Goal: Task Accomplishment & Management: Manage account settings

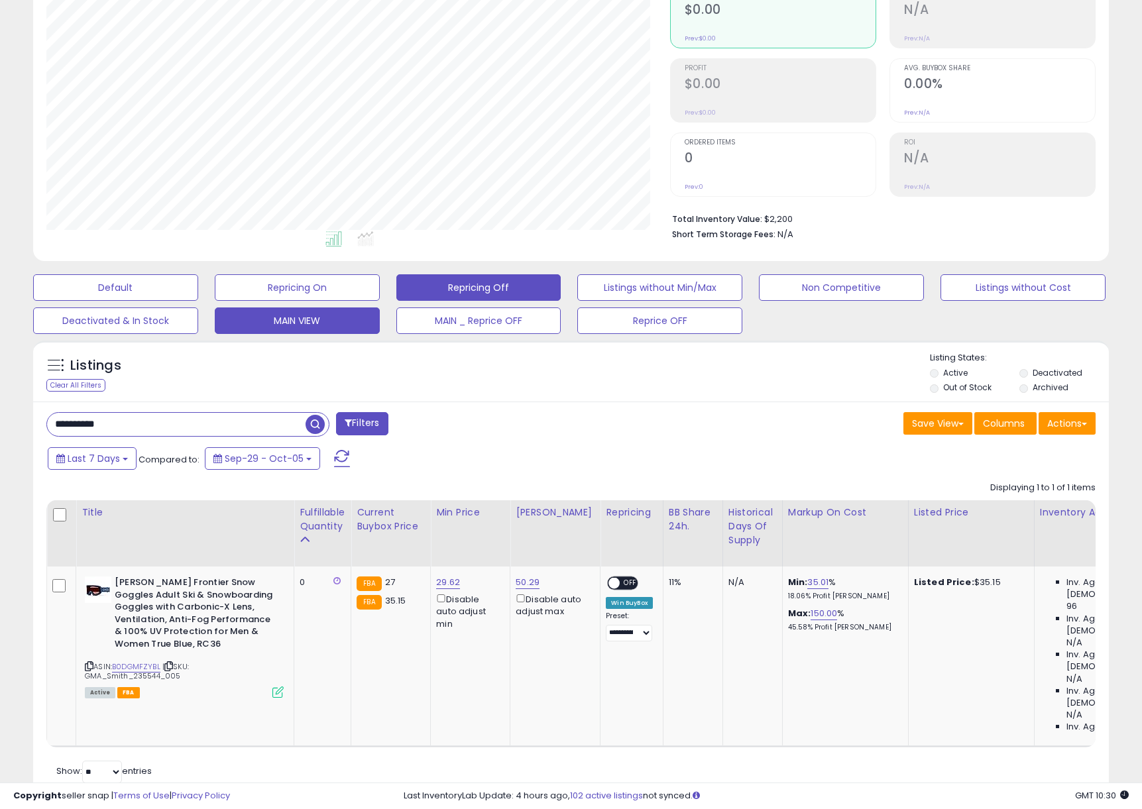
scroll to position [272, 624]
click at [253, 419] on input "**********" at bounding box center [176, 424] width 258 height 23
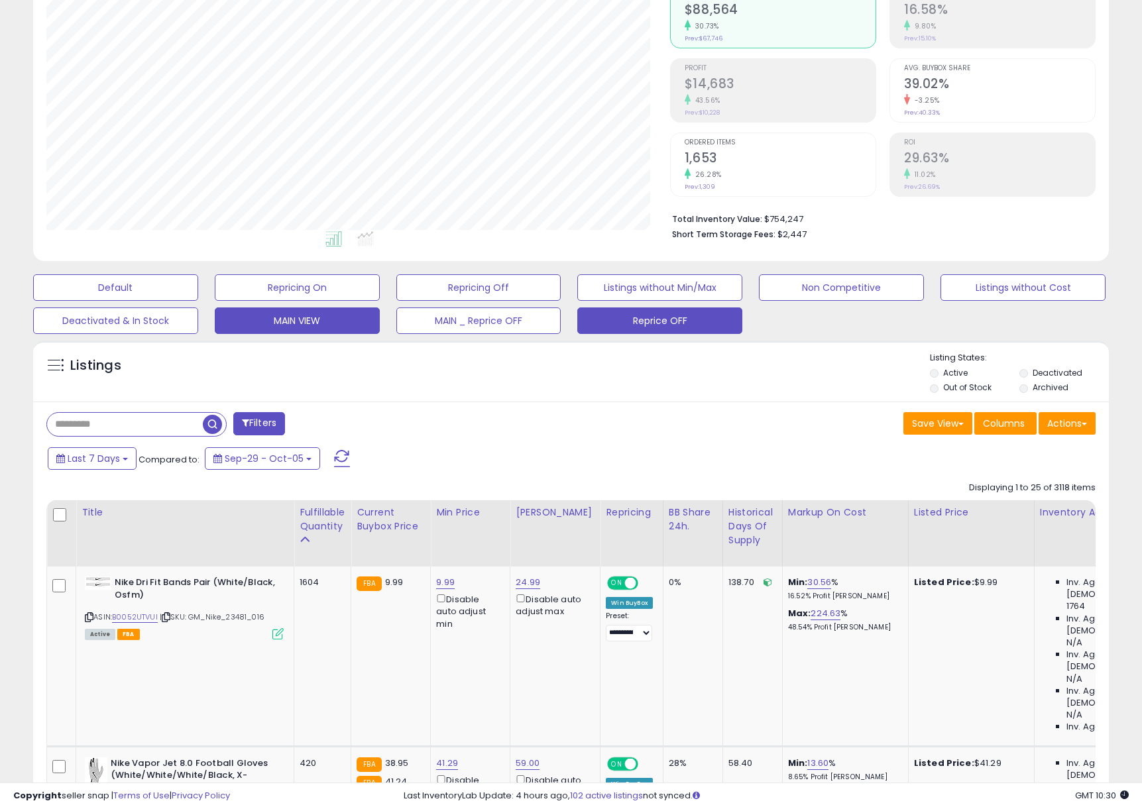
click at [624, 310] on button "Reprice OFF" at bounding box center [659, 321] width 165 height 27
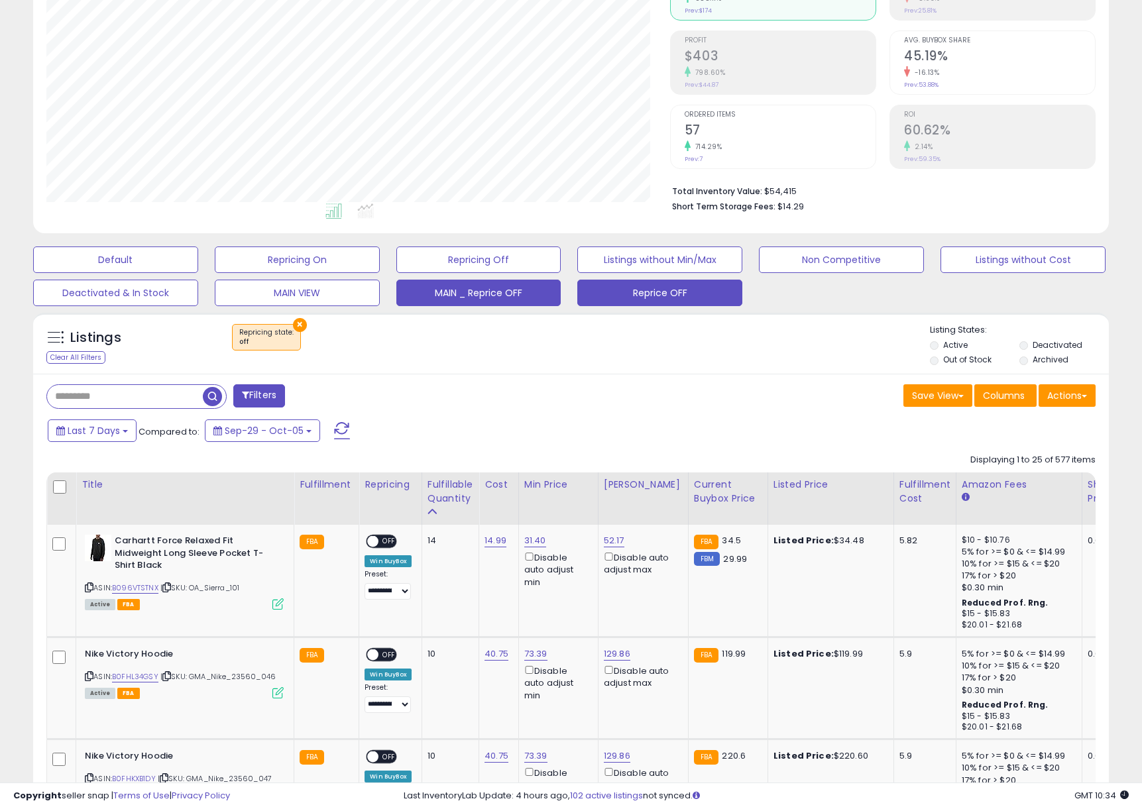
scroll to position [315, 0]
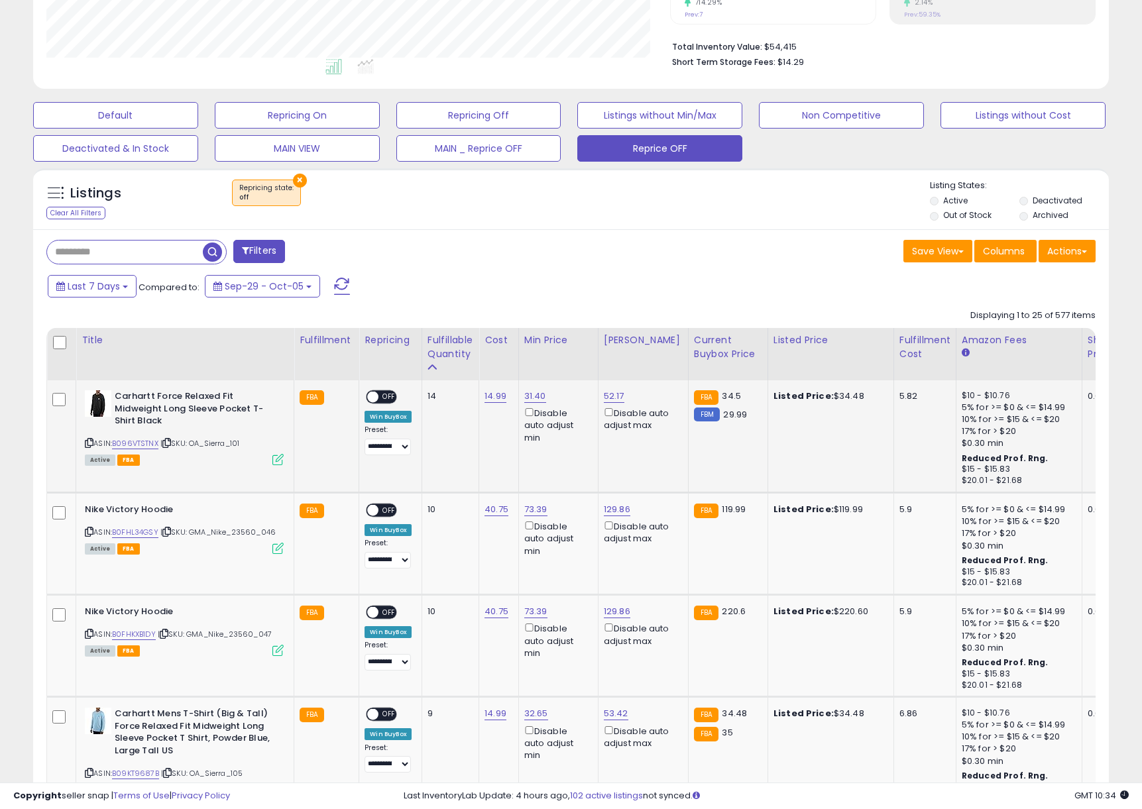
click at [380, 400] on span "OFF" at bounding box center [389, 397] width 21 height 11
click at [532, 398] on link "31.40" at bounding box center [535, 396] width 22 height 13
drag, startPoint x: 509, startPoint y: 355, endPoint x: 374, endPoint y: 346, distance: 134.8
type input "*****"
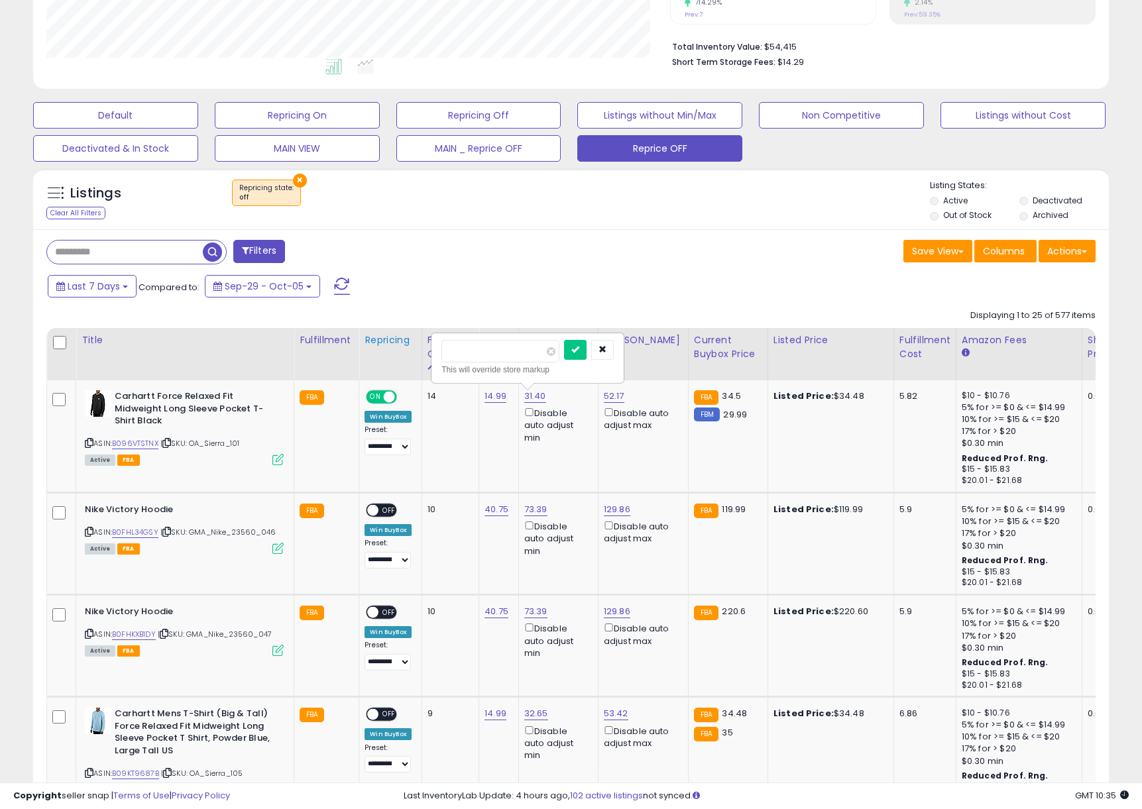
click button "submit" at bounding box center [575, 350] width 23 height 20
click at [618, 394] on link "52.17" at bounding box center [614, 396] width 21 height 13
drag, startPoint x: 577, startPoint y: 348, endPoint x: 453, endPoint y: 344, distance: 124.0
type input "*****"
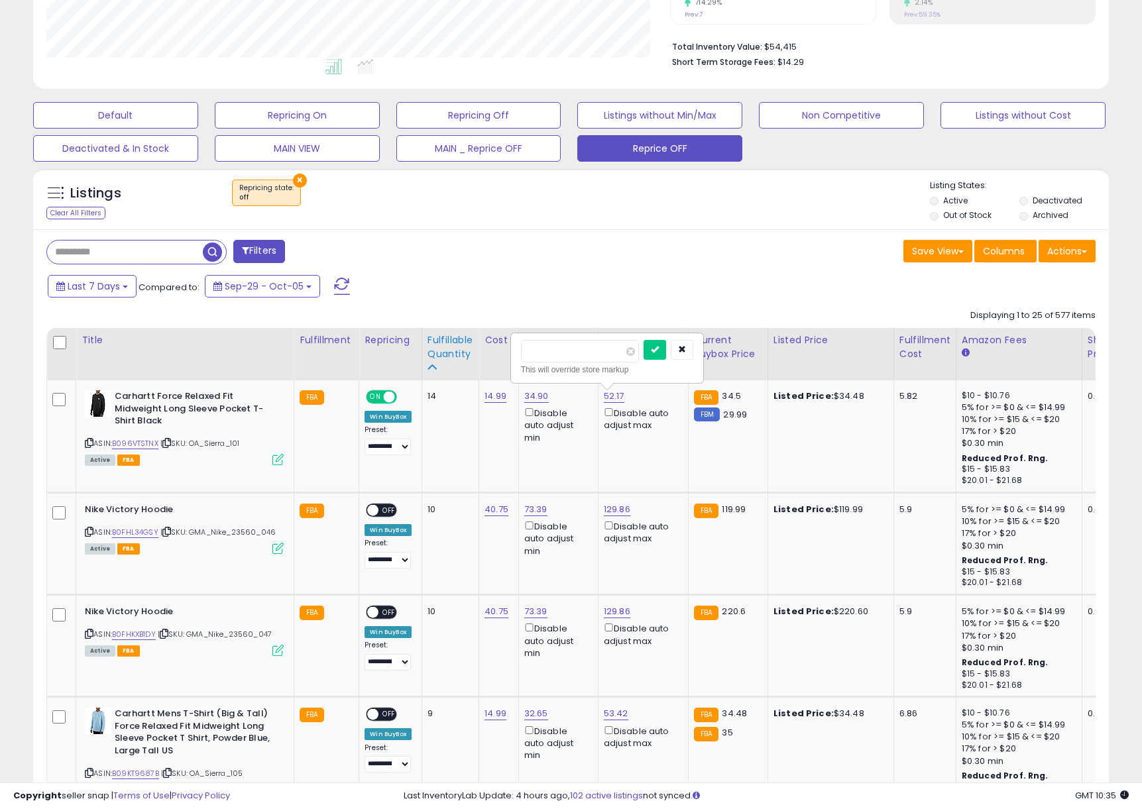
click button "submit" at bounding box center [655, 350] width 23 height 20
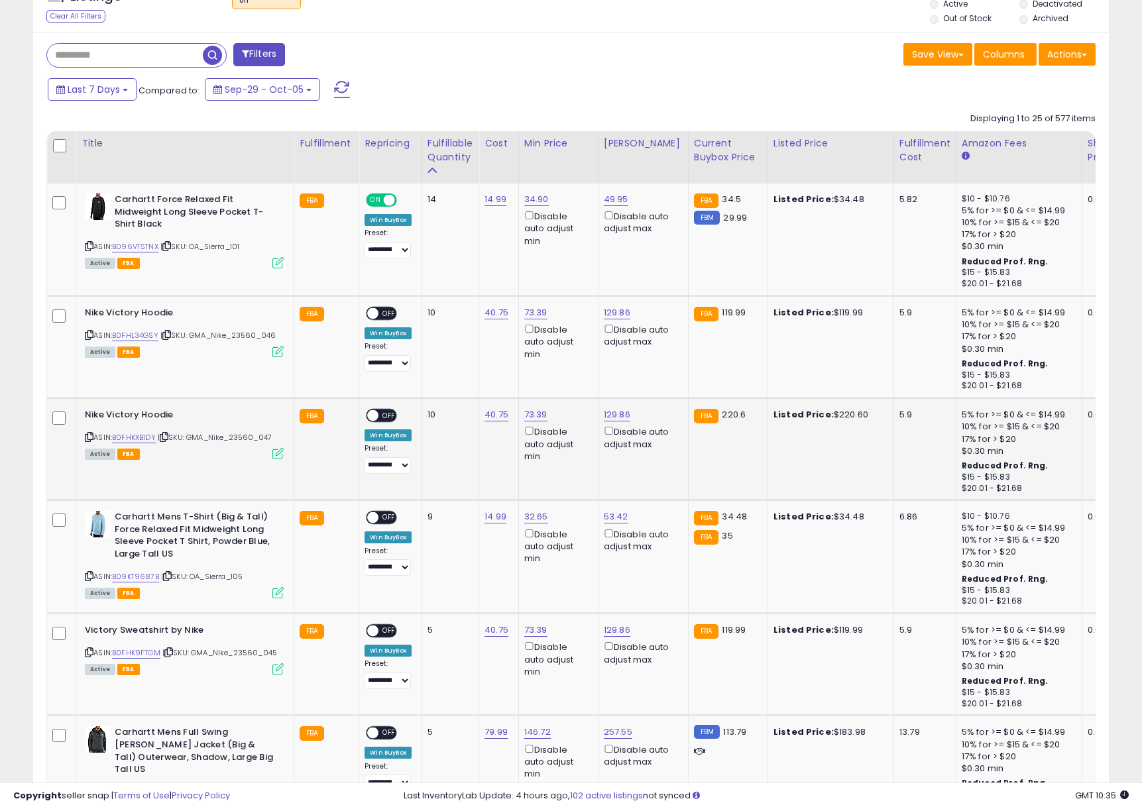
scroll to position [534, 0]
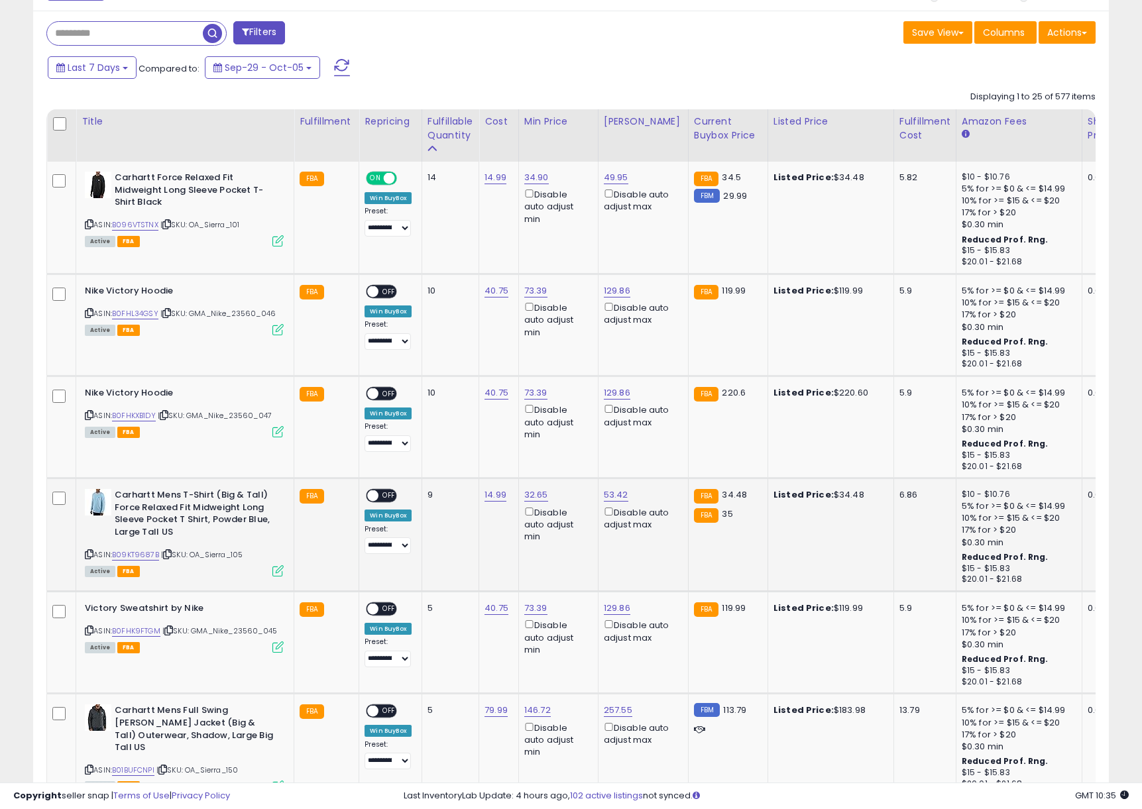
click at [388, 491] on span "OFF" at bounding box center [389, 495] width 21 height 11
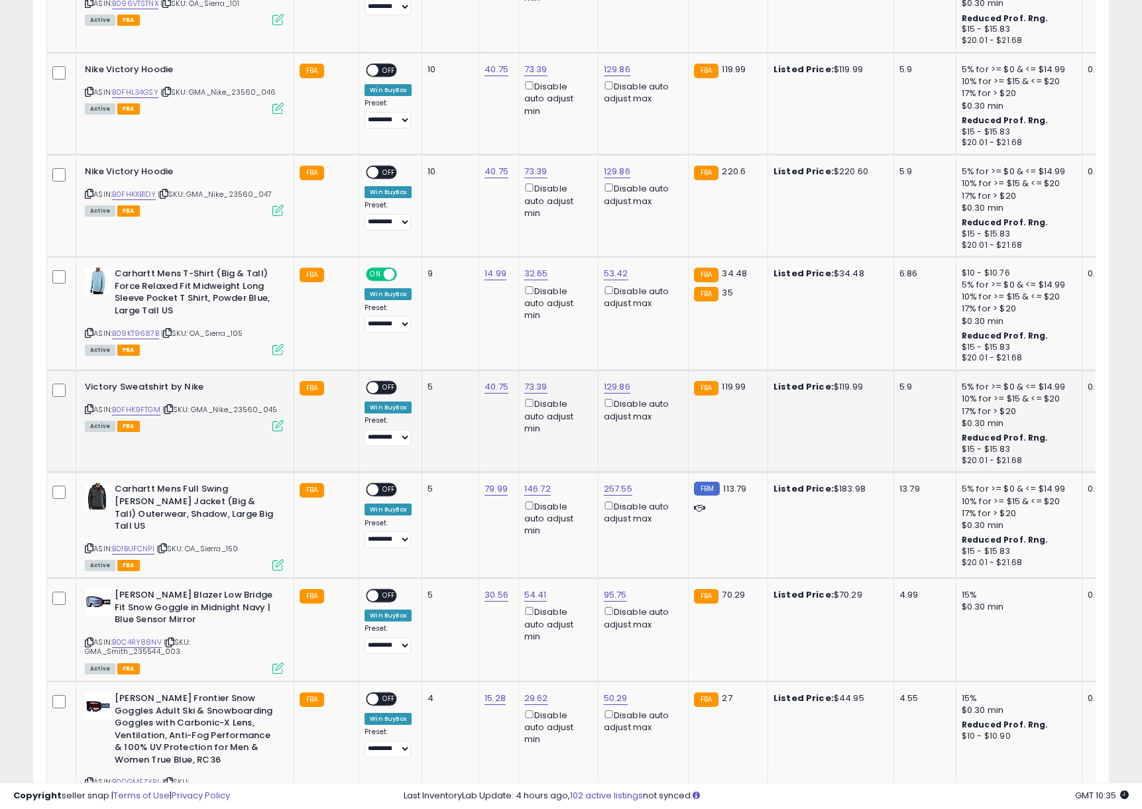
scroll to position [790, 0]
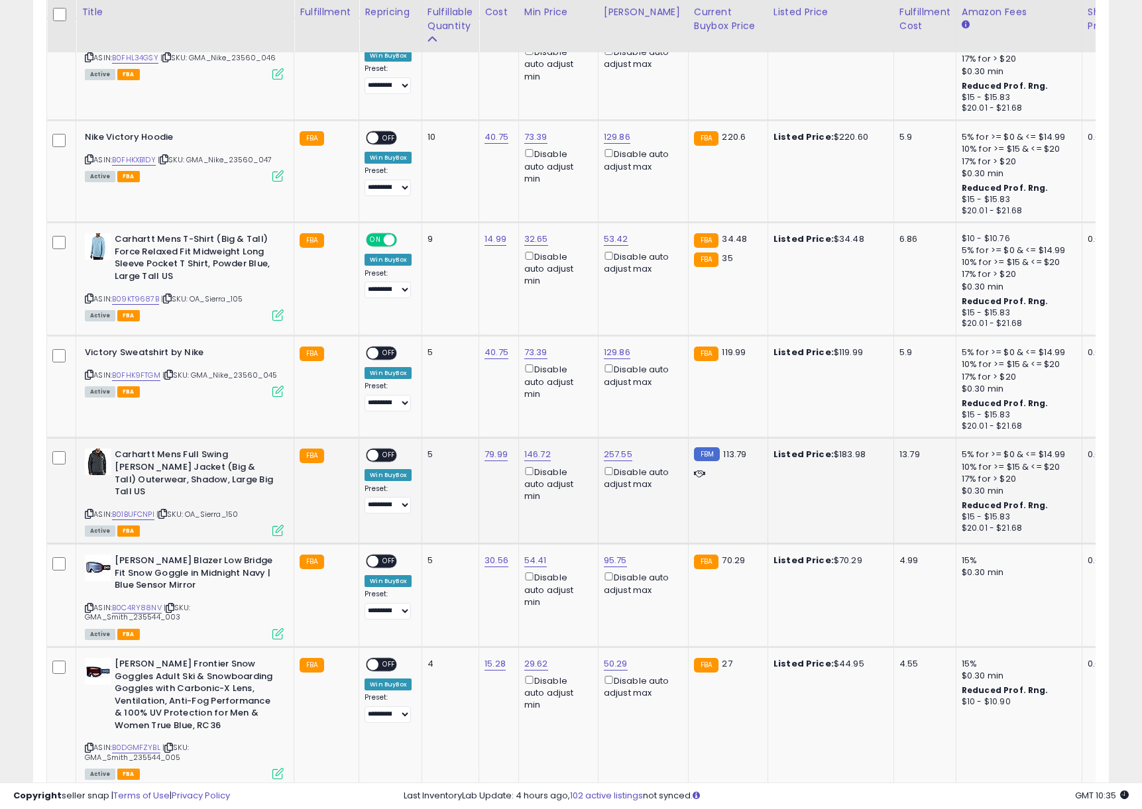
click at [388, 461] on span "OFF" at bounding box center [389, 455] width 21 height 11
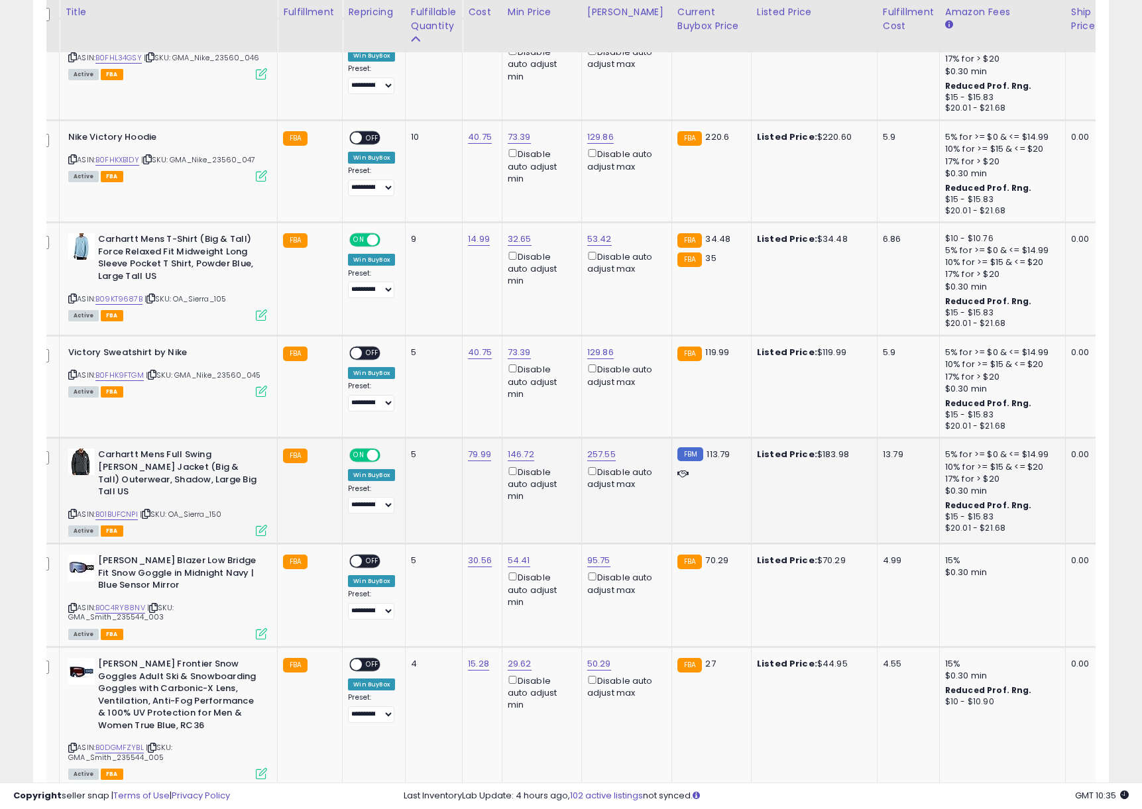
click at [534, 454] on div "146.72 Disable auto adjust min" at bounding box center [540, 476] width 64 height 54
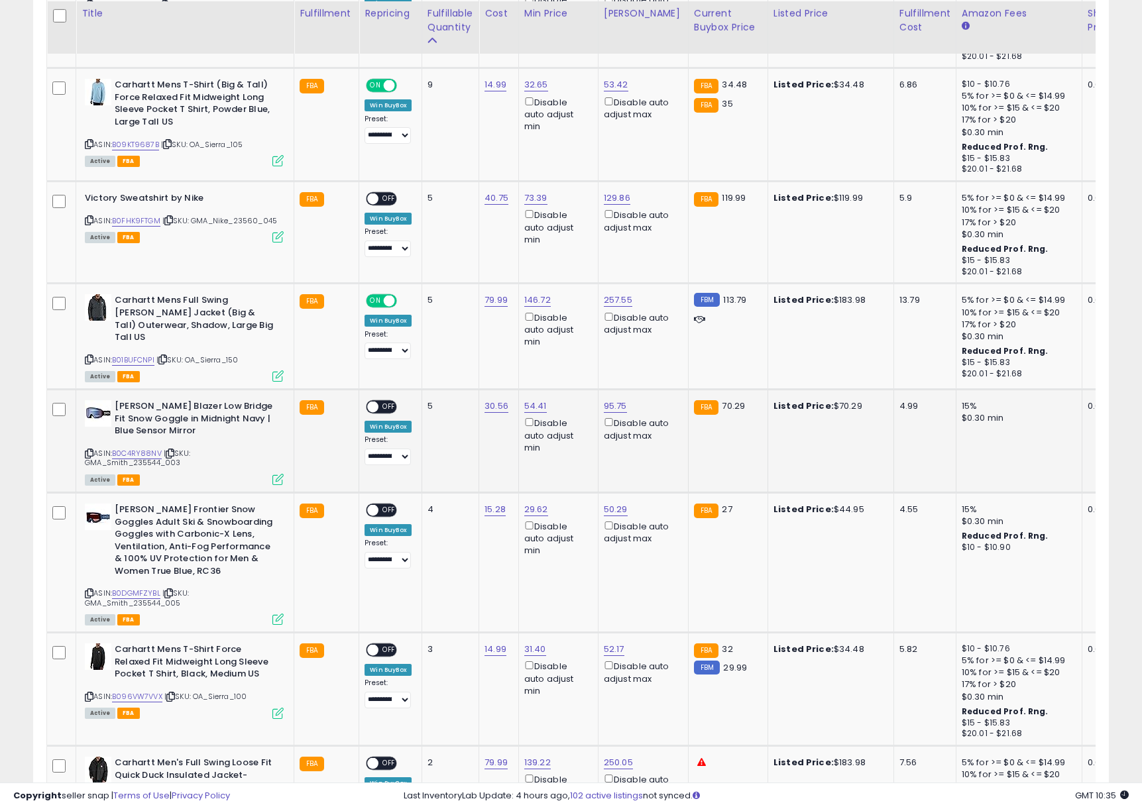
scroll to position [946, 0]
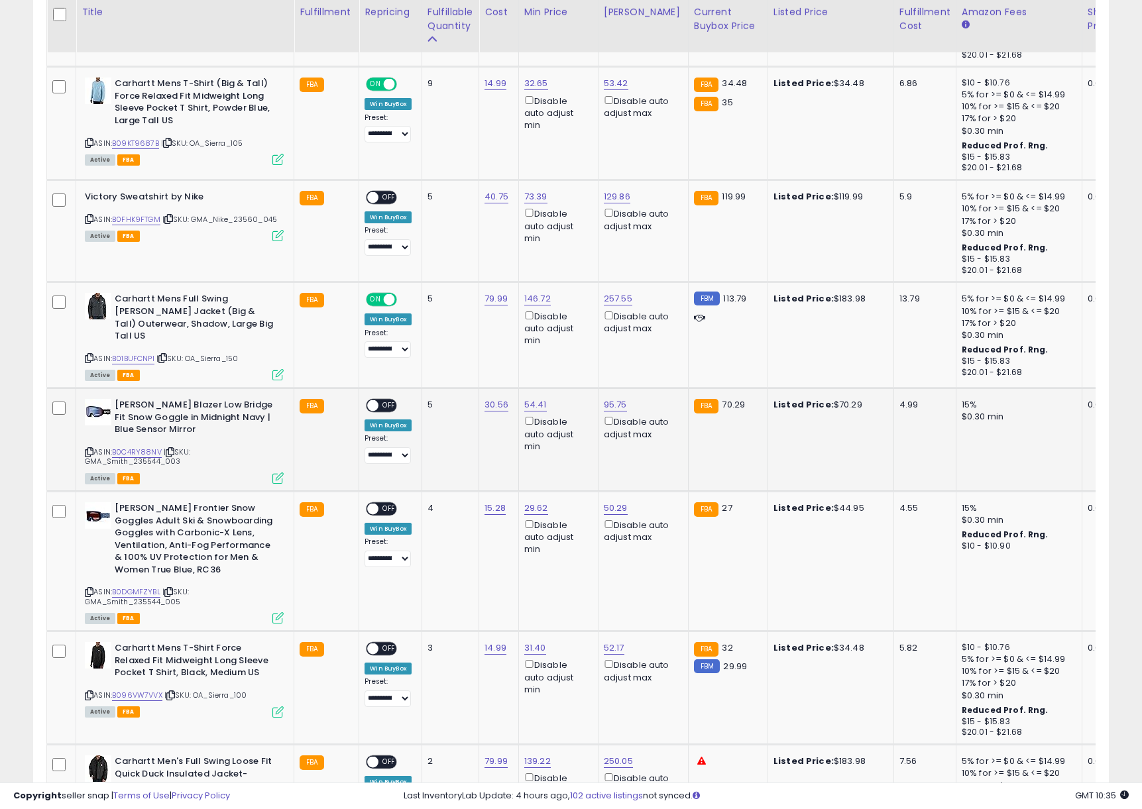
click at [386, 410] on div "**********" at bounding box center [388, 431] width 47 height 65
click at [386, 404] on span "OFF" at bounding box center [389, 405] width 21 height 11
click at [386, 504] on span "OFF" at bounding box center [389, 509] width 21 height 11
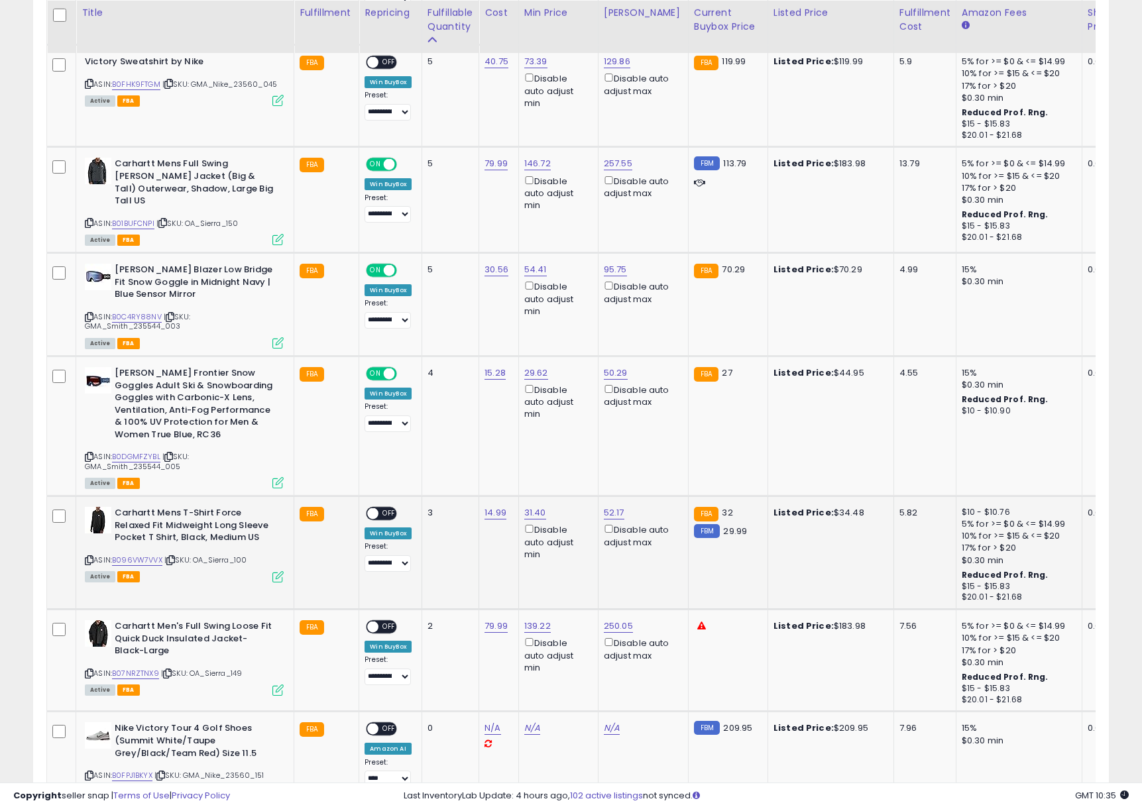
scroll to position [1082, 0]
click at [386, 508] on span "OFF" at bounding box center [389, 513] width 21 height 11
click at [384, 621] on span "OFF" at bounding box center [389, 626] width 21 height 11
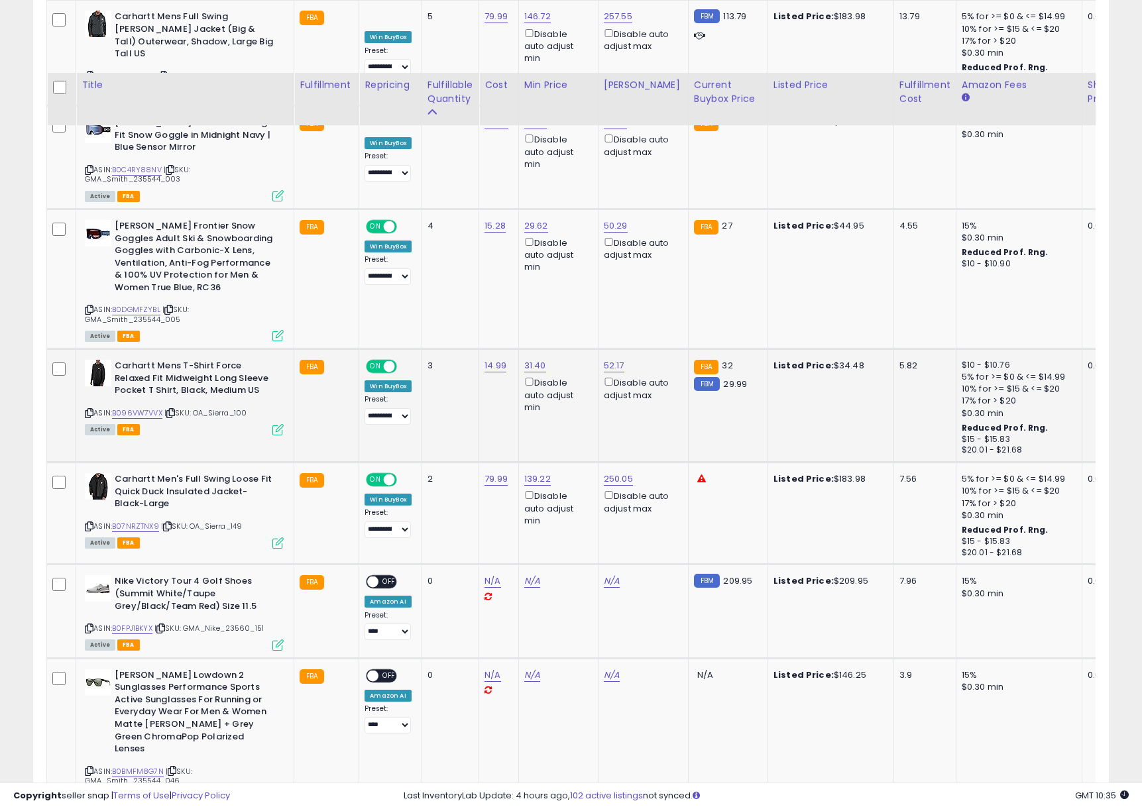
scroll to position [1220, 0]
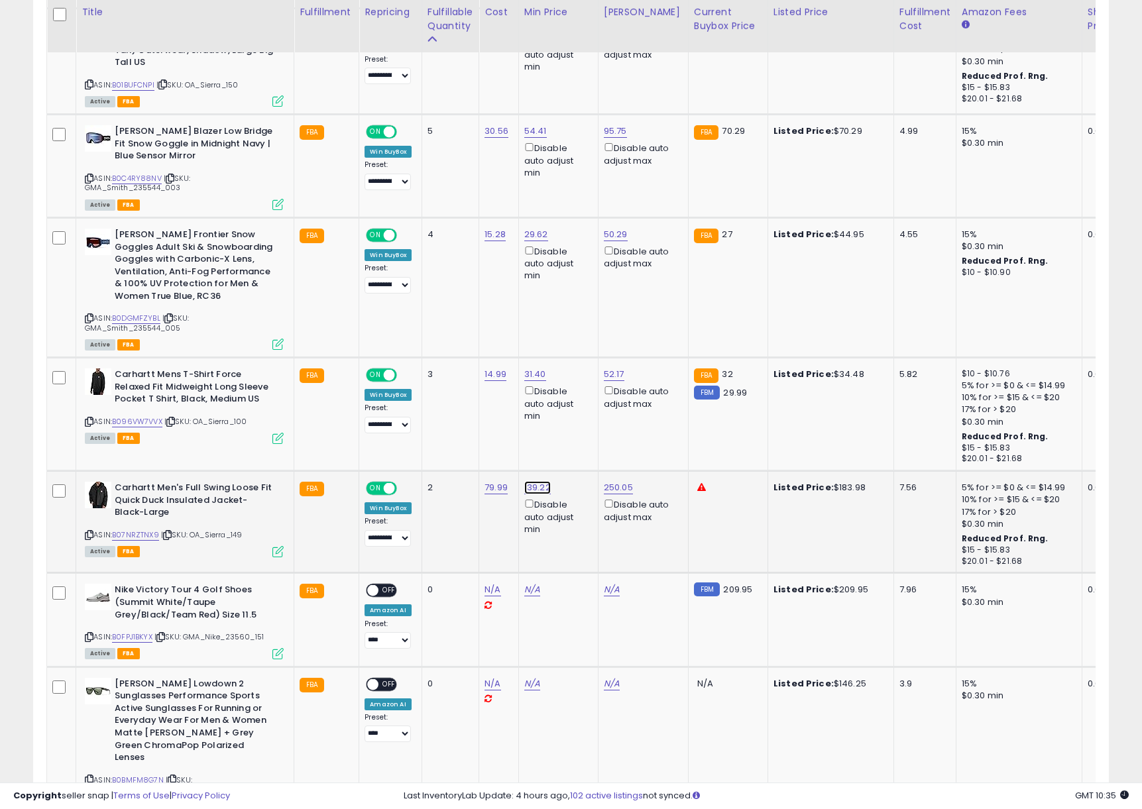
click at [533, 485] on link "139.22" at bounding box center [537, 487] width 27 height 13
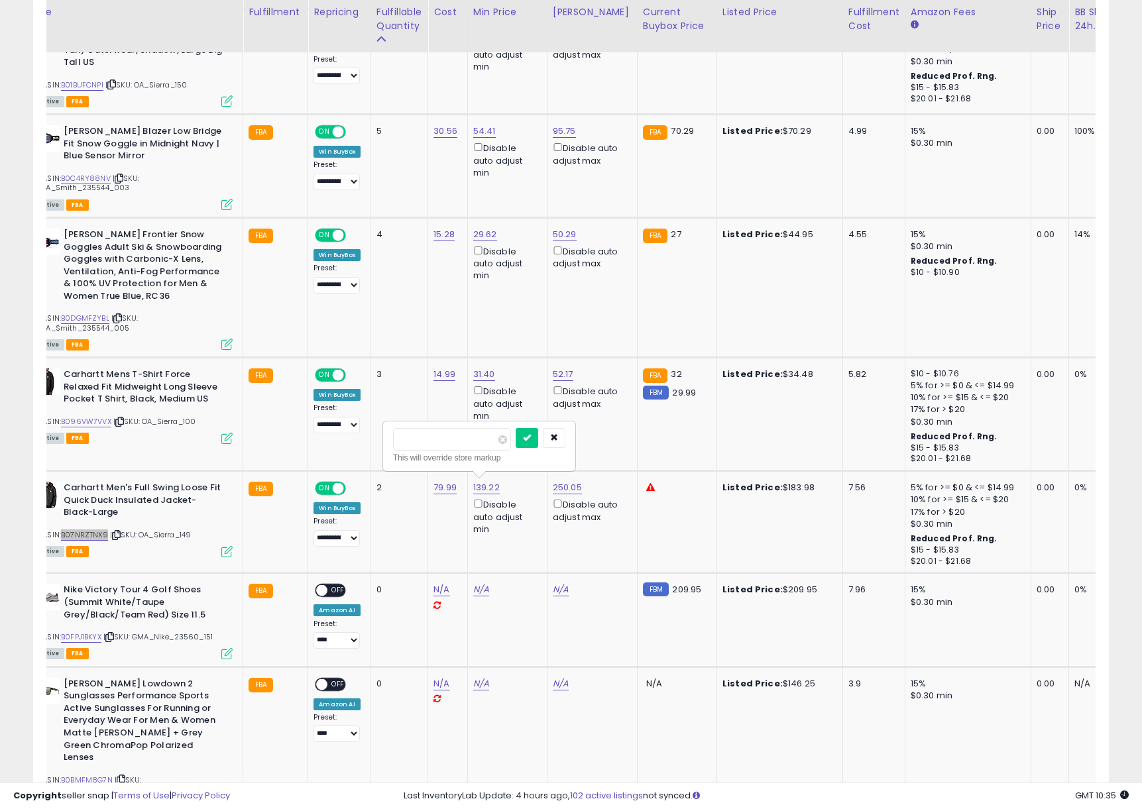
scroll to position [0, 0]
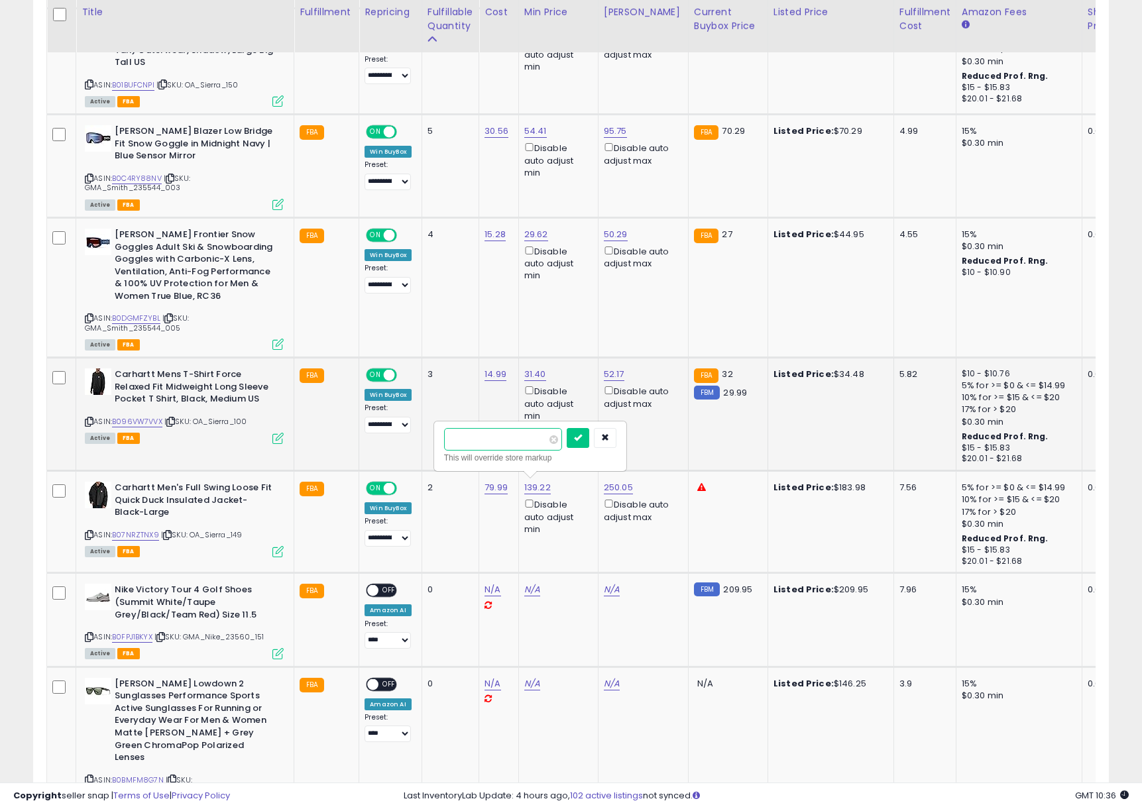
drag, startPoint x: 455, startPoint y: 439, endPoint x: 387, endPoint y: 437, distance: 67.7
click at [387, 437] on tbody "Carhartt Force Relaxed Fit Midweight Long Sleeve Pocket T-Shirt Black ASIN: B09…" at bounding box center [999, 734] width 1904 height 2516
type input "******"
click button "submit" at bounding box center [578, 438] width 23 height 20
drag, startPoint x: 640, startPoint y: 494, endPoint x: 611, endPoint y: 489, distance: 29.0
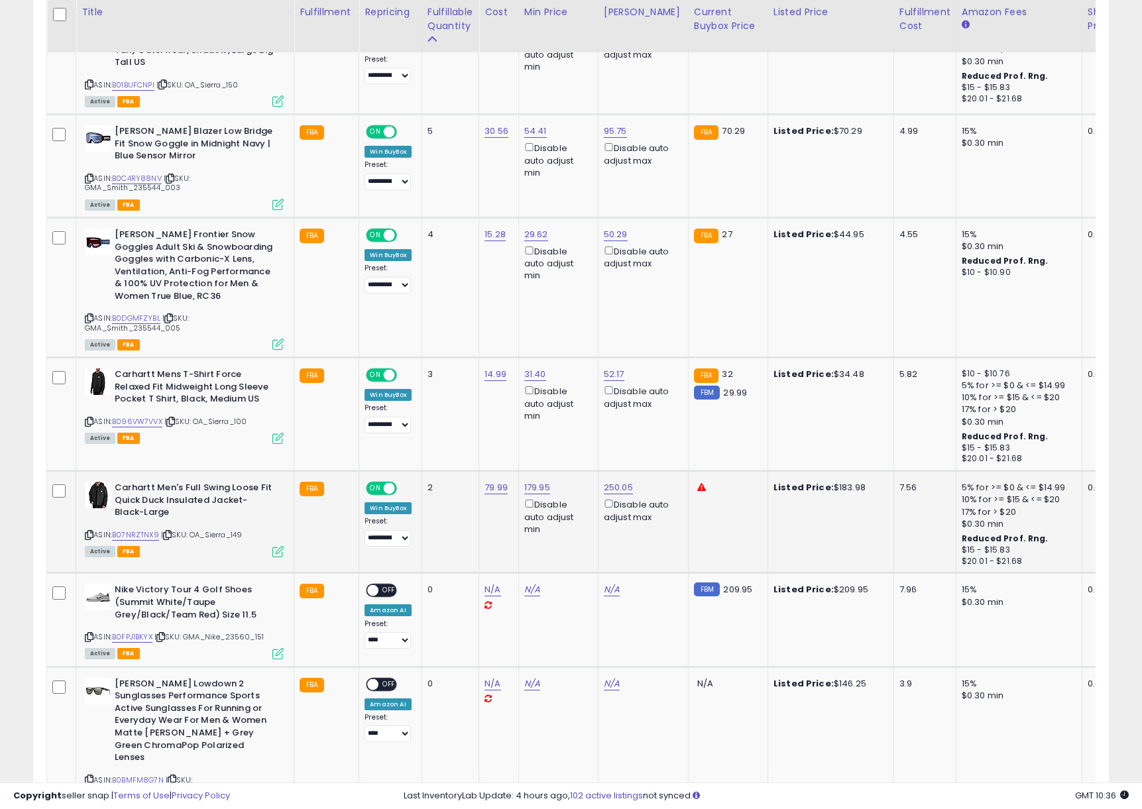
click at [637, 497] on div "Disable auto adjust max" at bounding box center [641, 510] width 74 height 26
click at [618, 485] on link "250.05" at bounding box center [618, 487] width 29 height 13
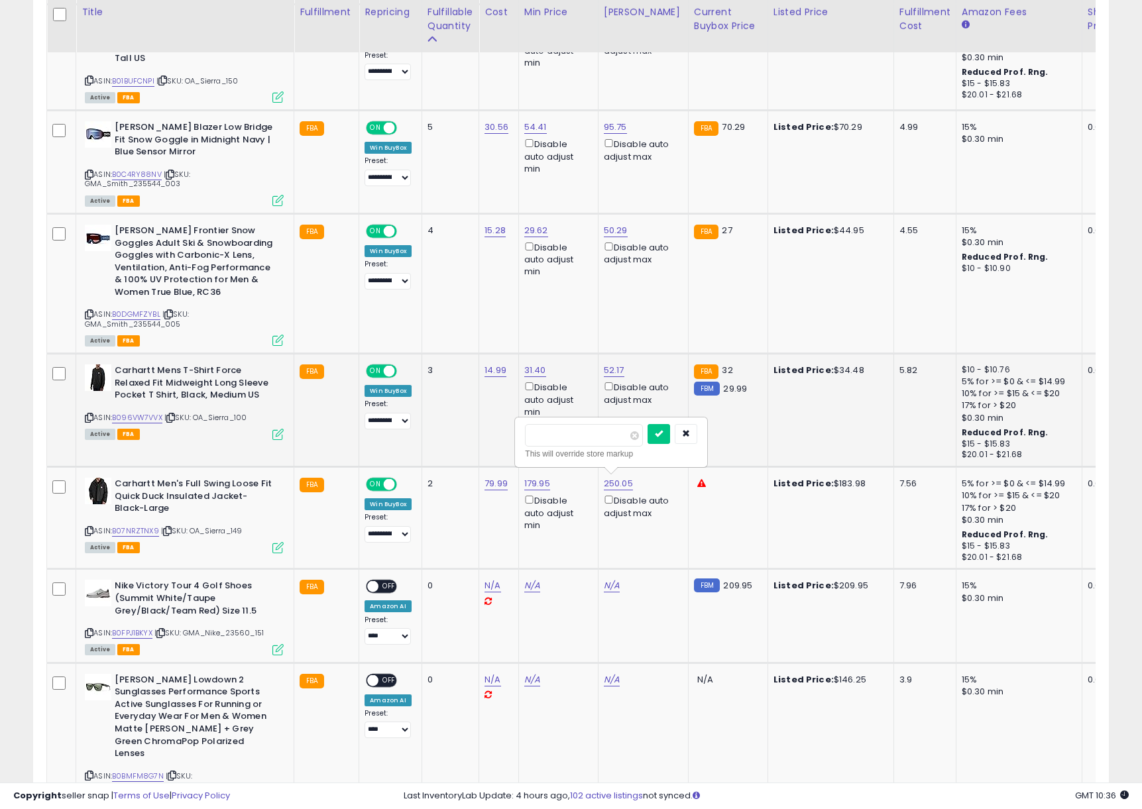
drag, startPoint x: 504, startPoint y: 433, endPoint x: 408, endPoint y: 428, distance: 96.3
click at [410, 428] on tbody "Carhartt Force Relaxed Fit Midweight Long Sleeve Pocket T-Shirt Black ASIN: B09…" at bounding box center [999, 730] width 1904 height 2516
type input "******"
click button "submit" at bounding box center [659, 434] width 23 height 20
drag, startPoint x: 630, startPoint y: 483, endPoint x: 612, endPoint y: 464, distance: 25.8
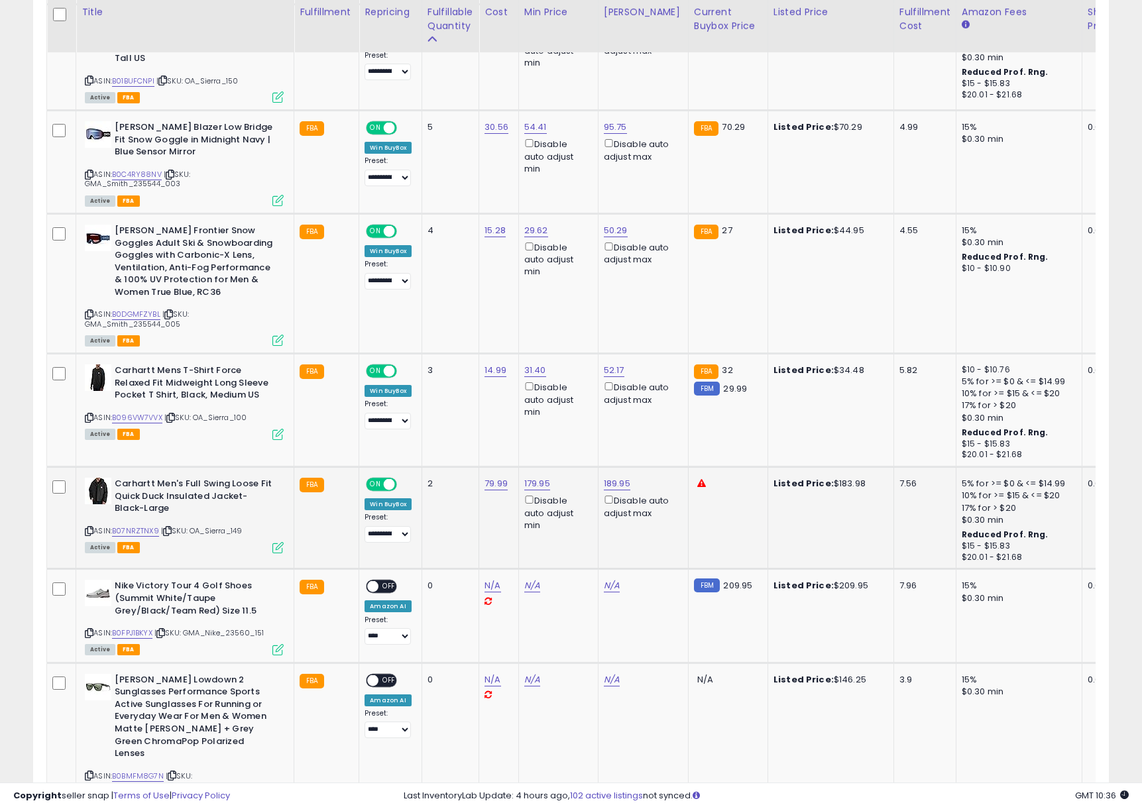
click at [630, 483] on div "189.95 Disable auto adjust max" at bounding box center [641, 499] width 74 height 42
click at [617, 478] on link "189.95" at bounding box center [617, 483] width 27 height 13
drag, startPoint x: 604, startPoint y: 434, endPoint x: 475, endPoint y: 435, distance: 128.6
click at [487, 435] on tbody "Carhartt Force Relaxed Fit Midweight Long Sleeve Pocket T-Shirt Black ASIN: B09…" at bounding box center [999, 730] width 1904 height 2516
click at [441, 416] on td "3" at bounding box center [450, 410] width 57 height 113
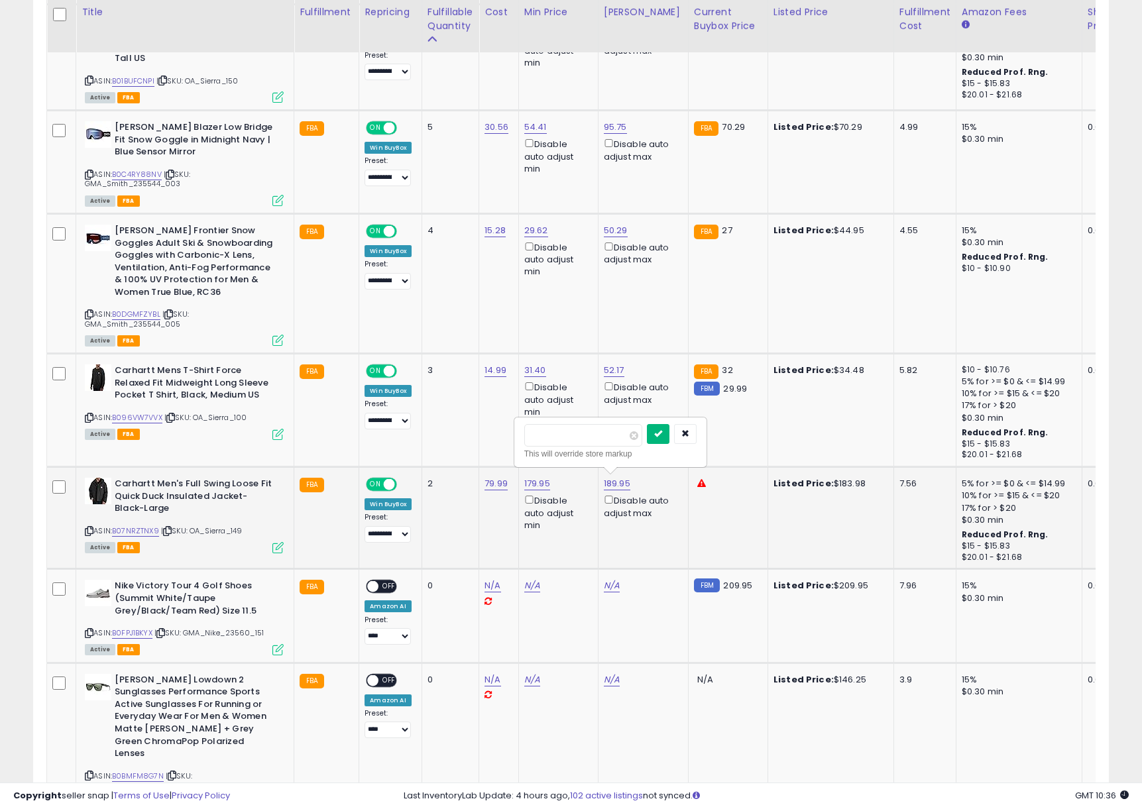
click at [669, 435] on button "submit" at bounding box center [658, 434] width 23 height 20
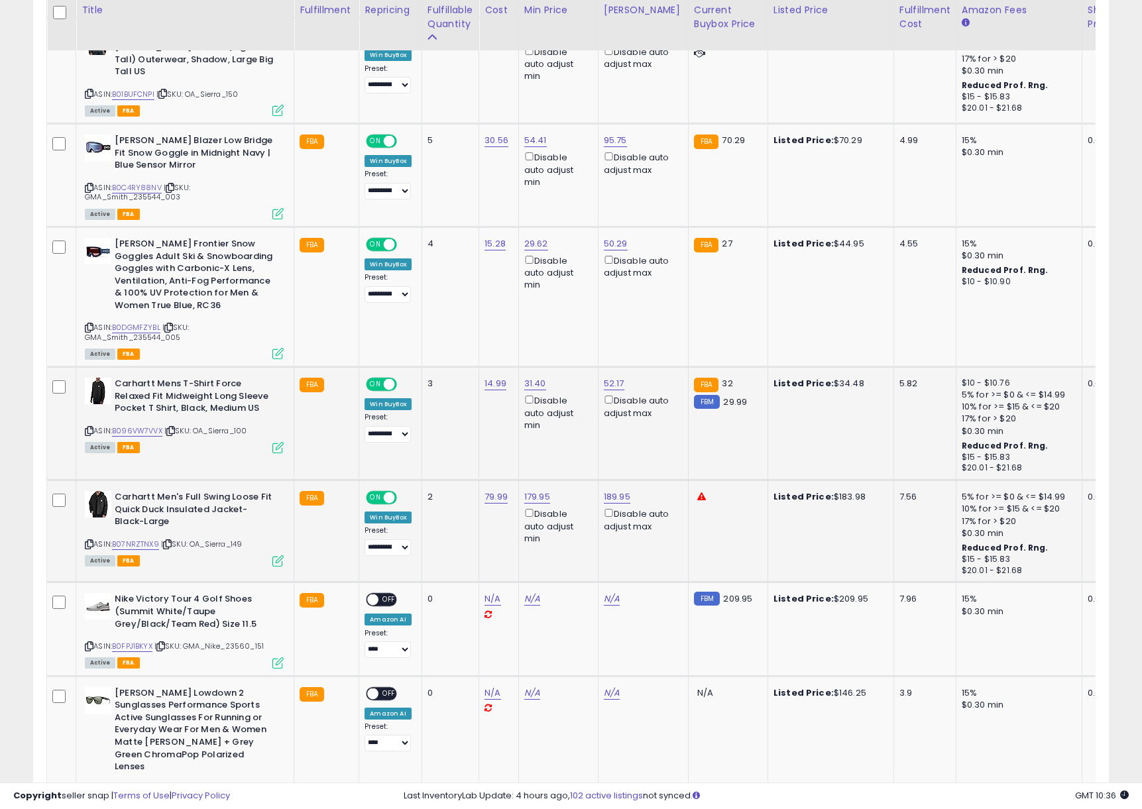
scroll to position [1208, 0]
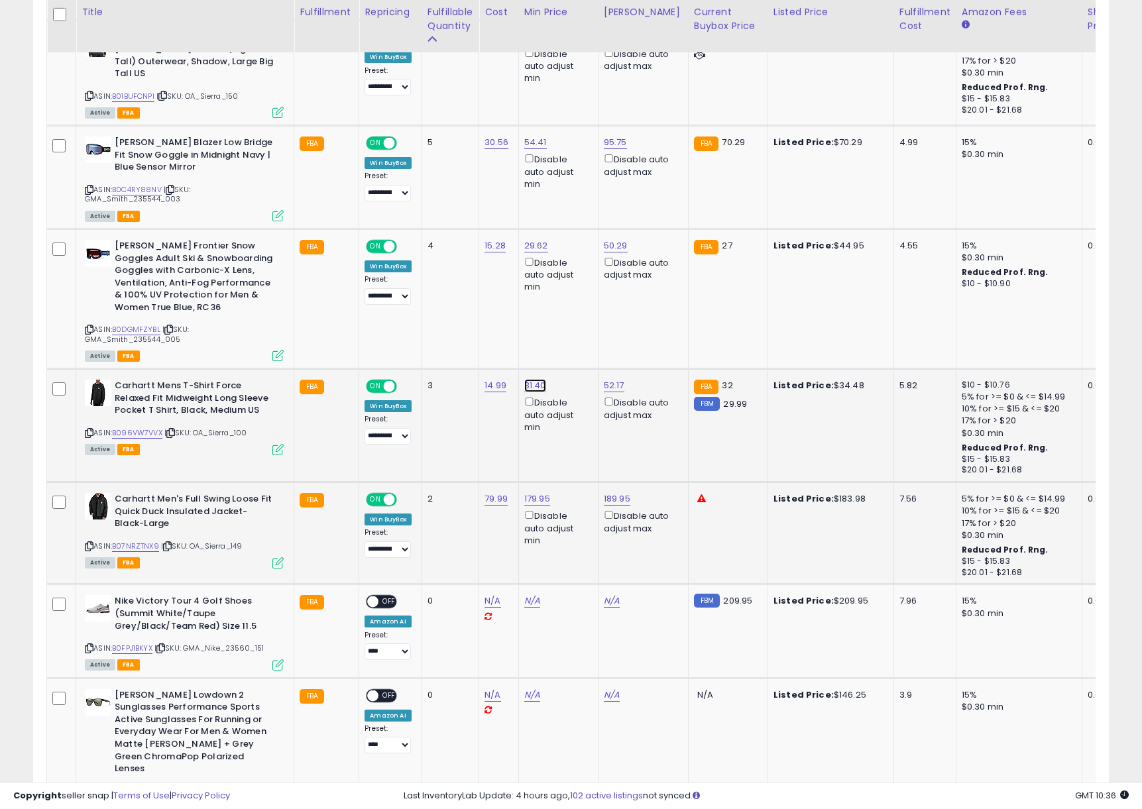
click at [532, 381] on link "31.40" at bounding box center [535, 385] width 22 height 13
drag, startPoint x: 490, startPoint y: 339, endPoint x: 396, endPoint y: 325, distance: 94.6
click at [402, 325] on tbody "Carhartt Force Relaxed Fit Midweight Long Sleeve Pocket T-Shirt Black ASIN: B09…" at bounding box center [999, 746] width 1904 height 2516
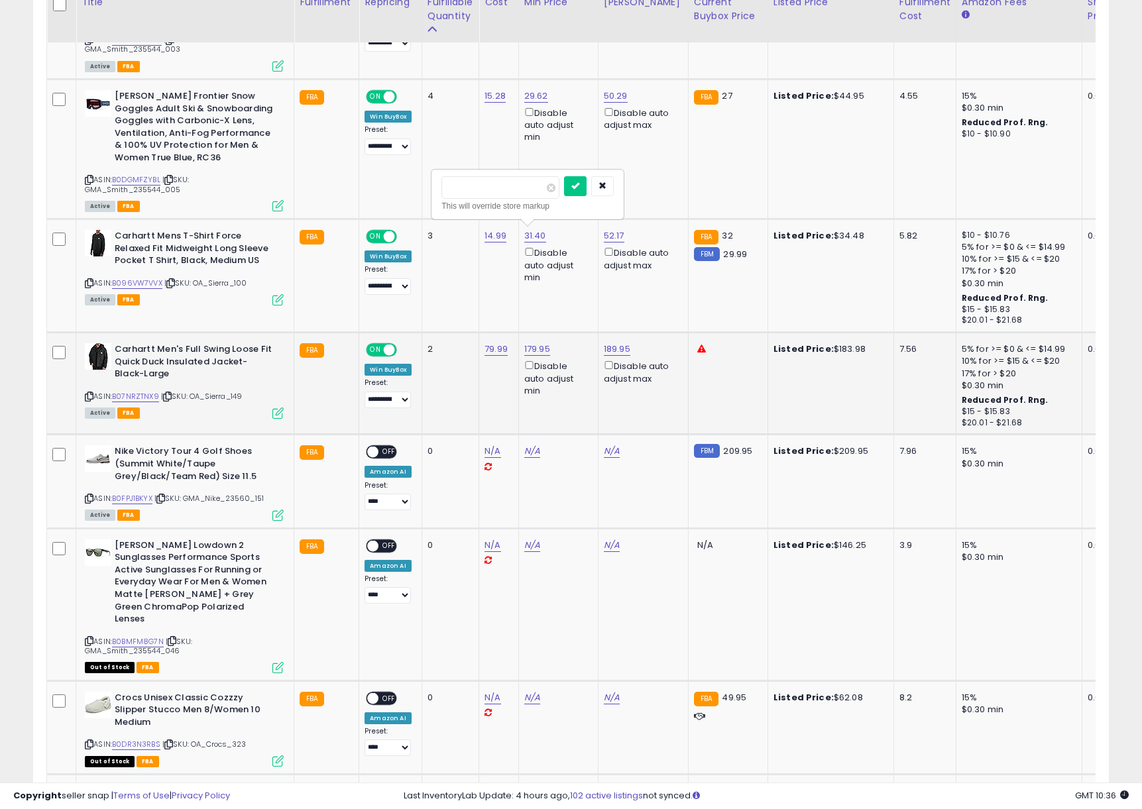
scroll to position [1347, 0]
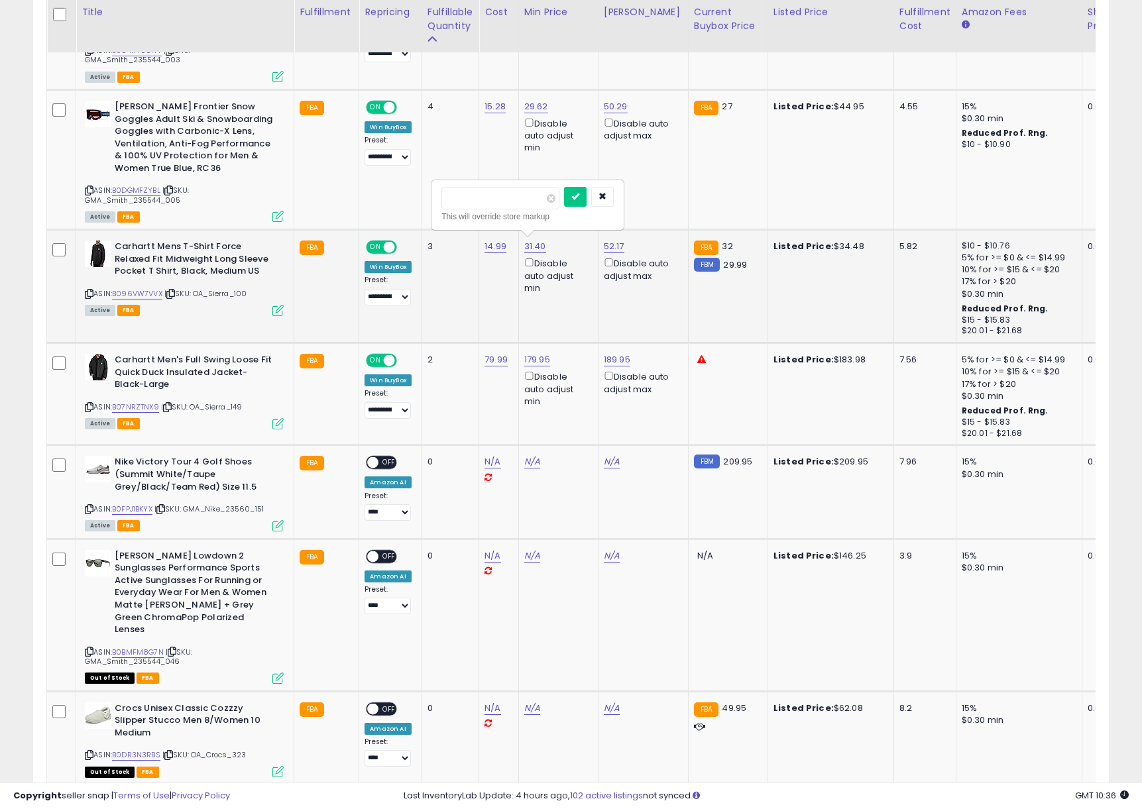
drag, startPoint x: 520, startPoint y: 195, endPoint x: 506, endPoint y: 197, distance: 13.4
click at [520, 195] on input "*****" at bounding box center [500, 198] width 118 height 23
drag, startPoint x: 506, startPoint y: 197, endPoint x: 357, endPoint y: 192, distance: 149.2
click at [357, 192] on tbody "Carhartt Force Relaxed Fit Midweight Long Sleeve Pocket T-Shirt Black ASIN: B09…" at bounding box center [999, 606] width 1904 height 2516
type input "*****"
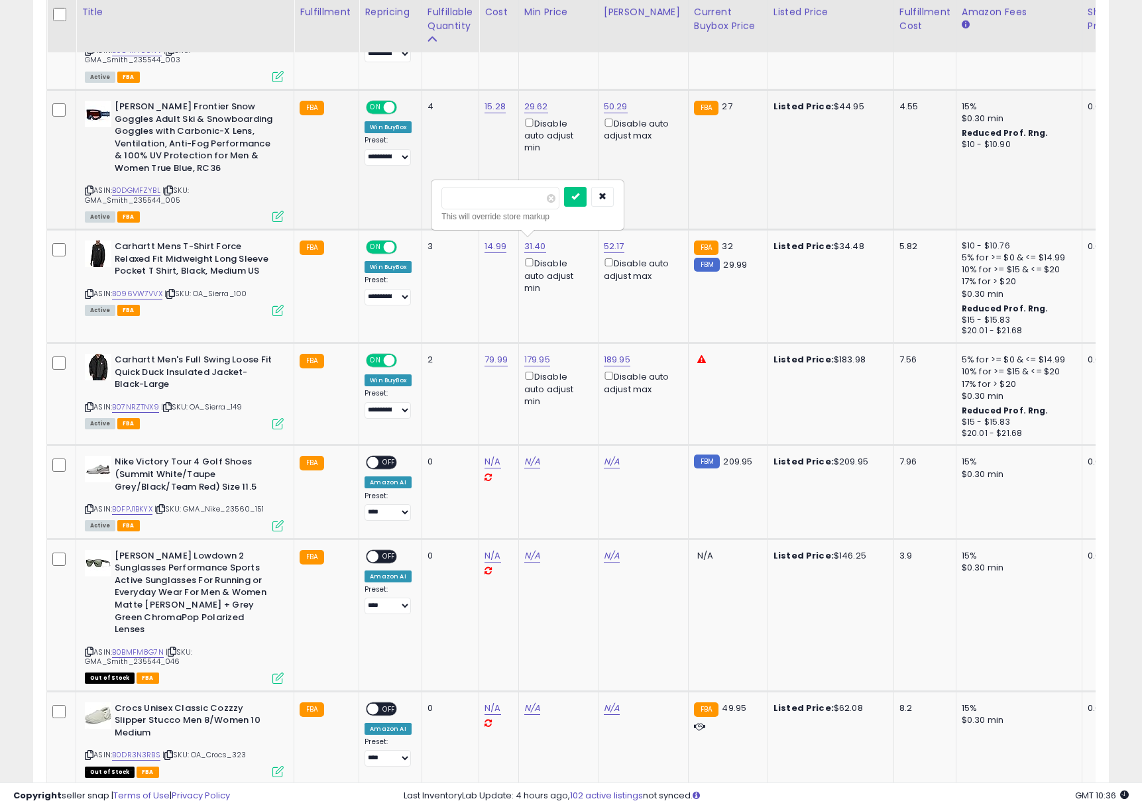
click button "submit" at bounding box center [575, 197] width 23 height 20
drag, startPoint x: 608, startPoint y: 244, endPoint x: 590, endPoint y: 227, distance: 25.3
click at [608, 244] on link "52.17" at bounding box center [614, 246] width 21 height 13
drag, startPoint x: 552, startPoint y: 198, endPoint x: 485, endPoint y: 197, distance: 67.0
click at [489, 197] on tbody "Carhartt Force Relaxed Fit Midweight Long Sleeve Pocket T-Shirt Black ASIN: B09…" at bounding box center [999, 606] width 1904 height 2516
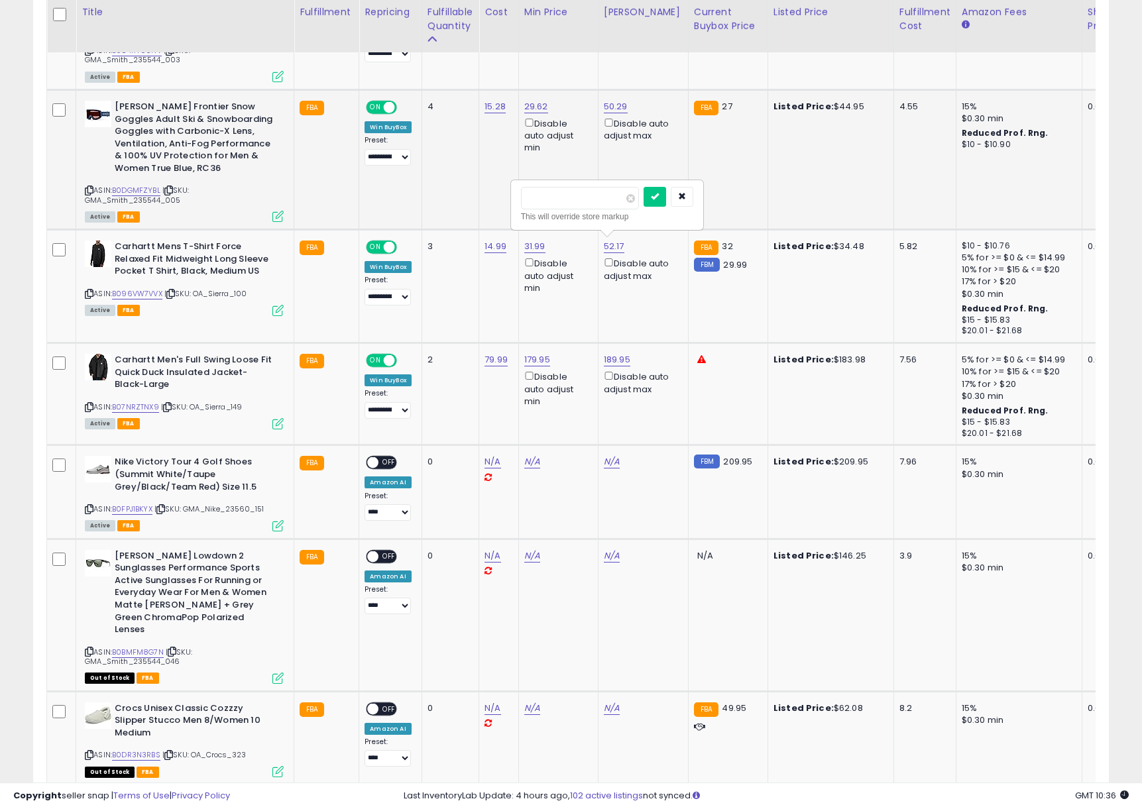
type input "*****"
click button "submit" at bounding box center [655, 197] width 23 height 20
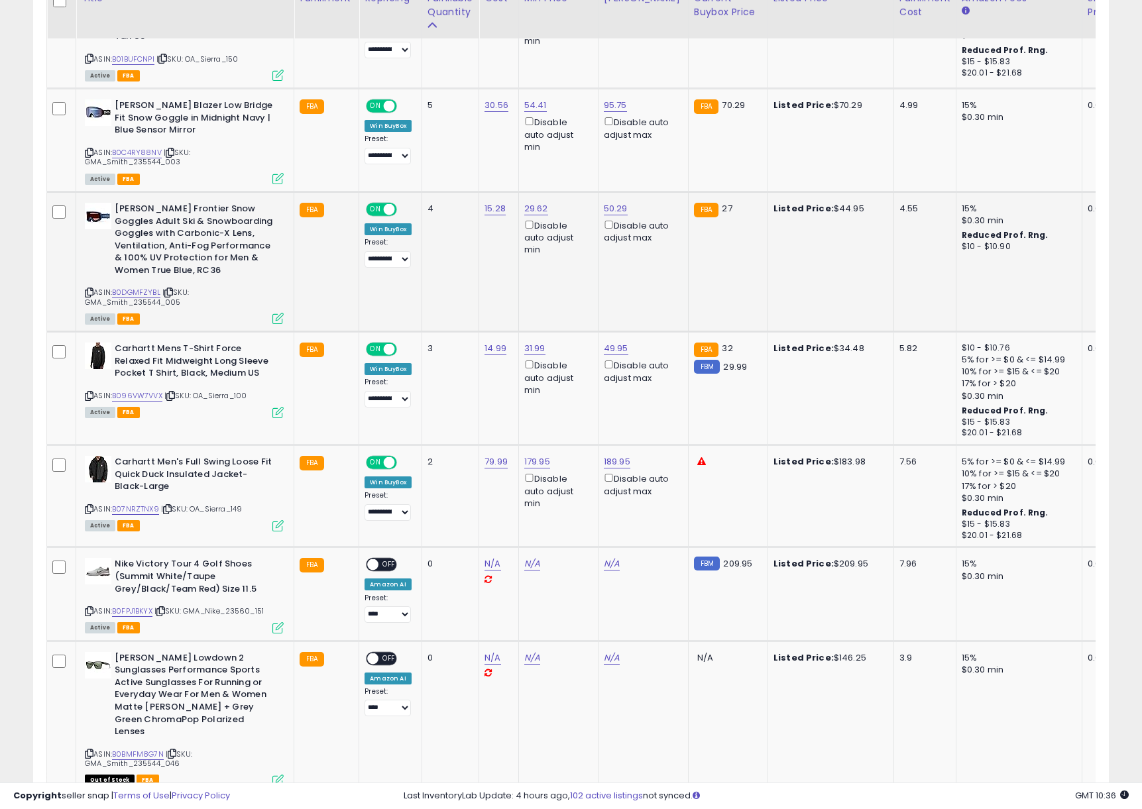
scroll to position [1231, 0]
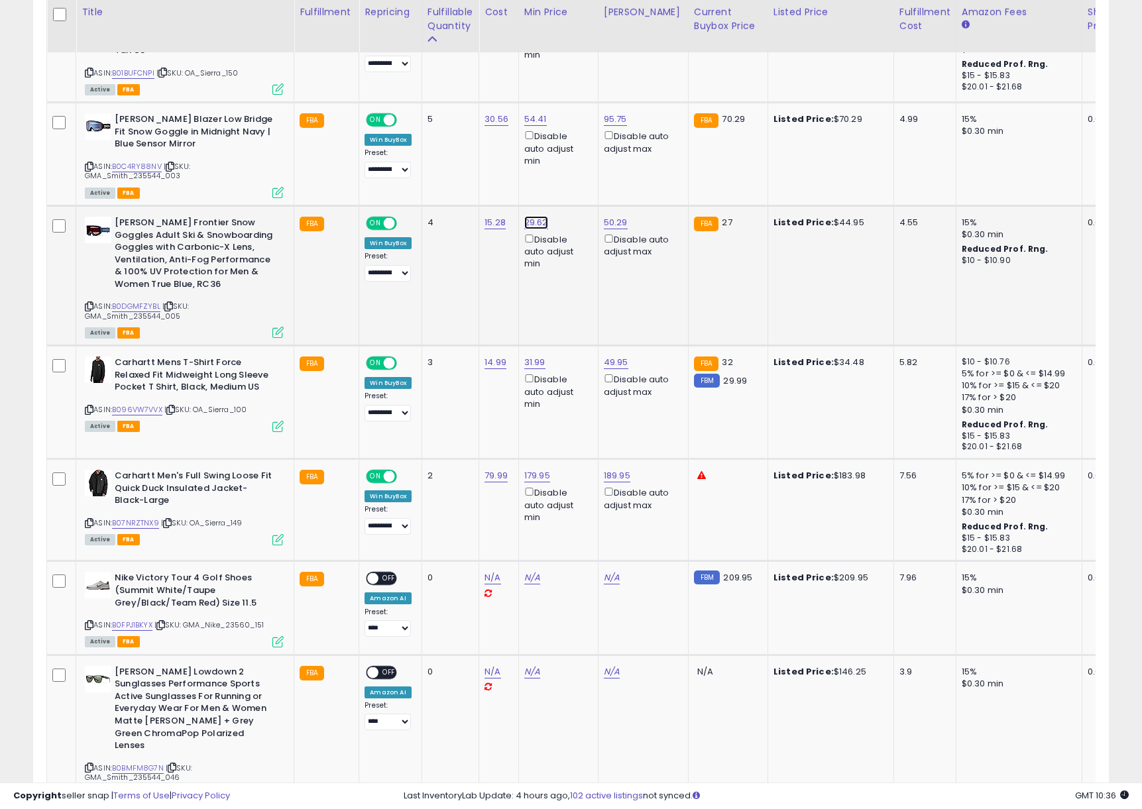
drag, startPoint x: 529, startPoint y: 215, endPoint x: 521, endPoint y: 216, distance: 8.0
click at [529, 216] on link "29.62" at bounding box center [536, 222] width 24 height 13
drag, startPoint x: 481, startPoint y: 172, endPoint x: 398, endPoint y: 165, distance: 83.2
click at [398, 165] on tbody "Carhartt Force Relaxed Fit Midweight Long Sleeve Pocket T-Shirt Black ASIN: B09…" at bounding box center [999, 722] width 1904 height 2516
type input "*****"
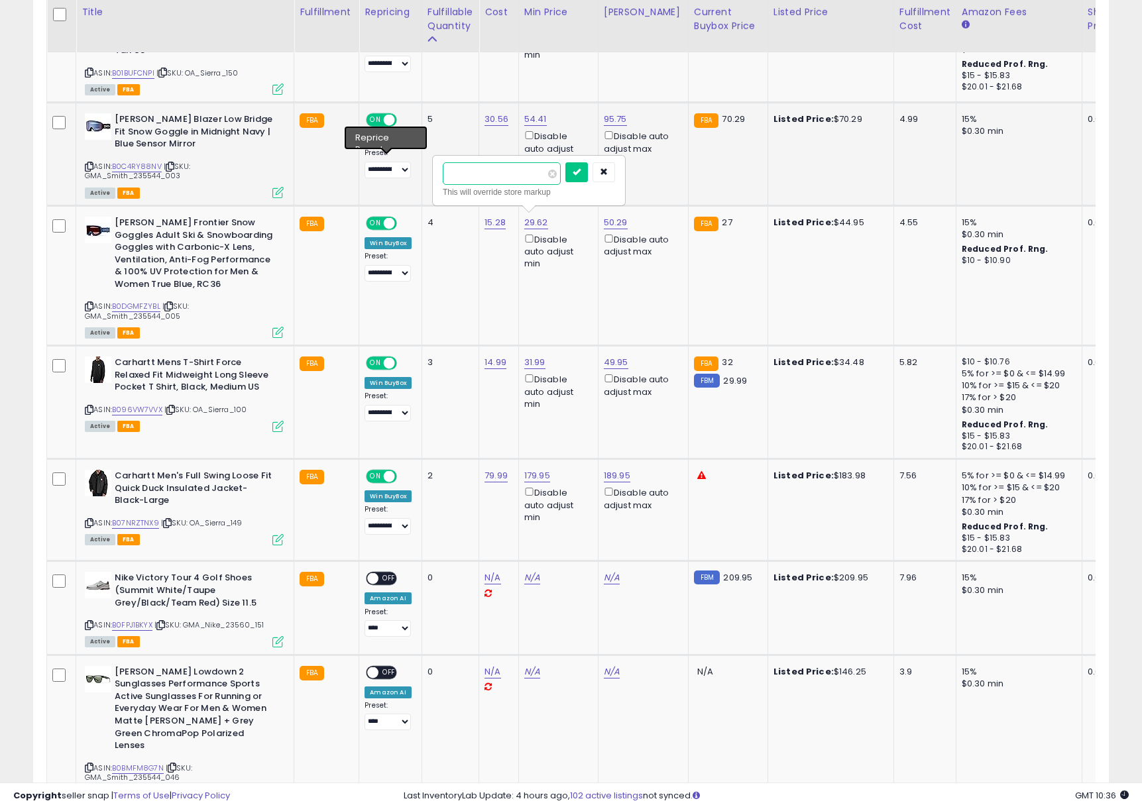
click button "submit" at bounding box center [576, 172] width 23 height 20
click at [612, 217] on link "50.29" at bounding box center [616, 222] width 24 height 13
drag, startPoint x: 578, startPoint y: 175, endPoint x: 447, endPoint y: 163, distance: 131.1
click at [452, 164] on tbody "Carhartt Force Relaxed Fit Midweight Long Sleeve Pocket T-Shirt Black ASIN: B09…" at bounding box center [999, 722] width 1904 height 2516
type input "*****"
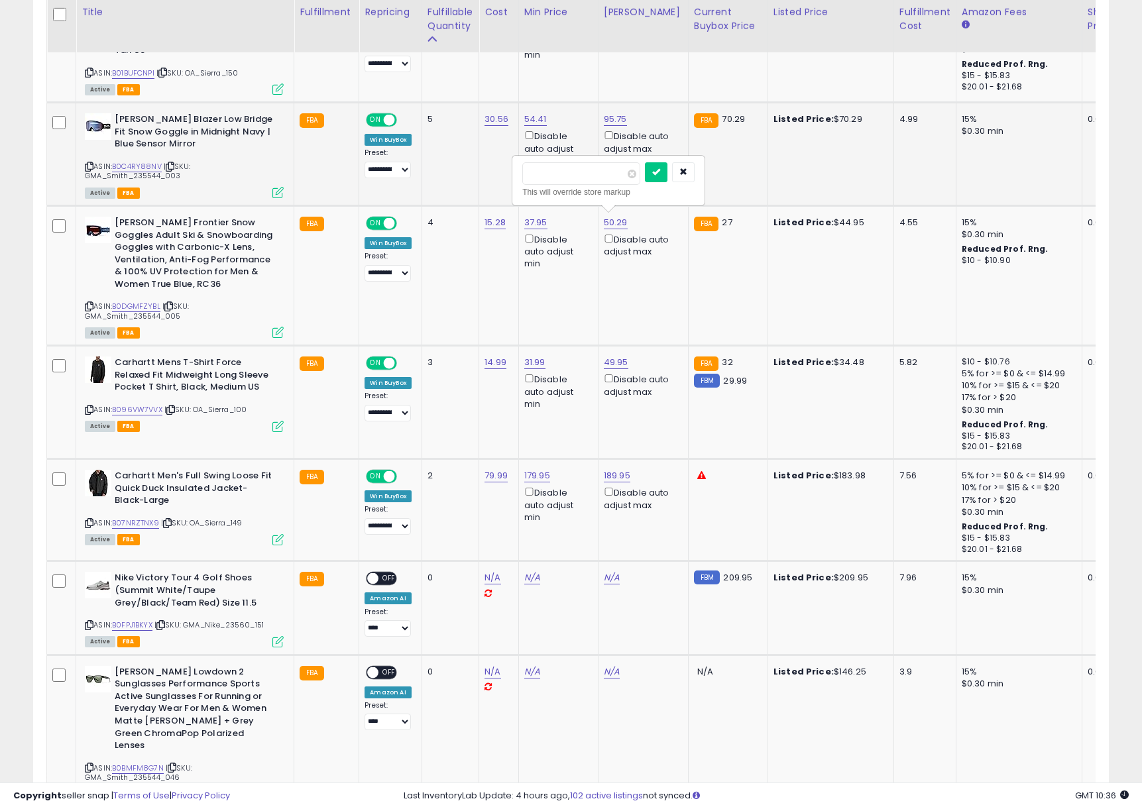
click button "submit" at bounding box center [656, 172] width 23 height 20
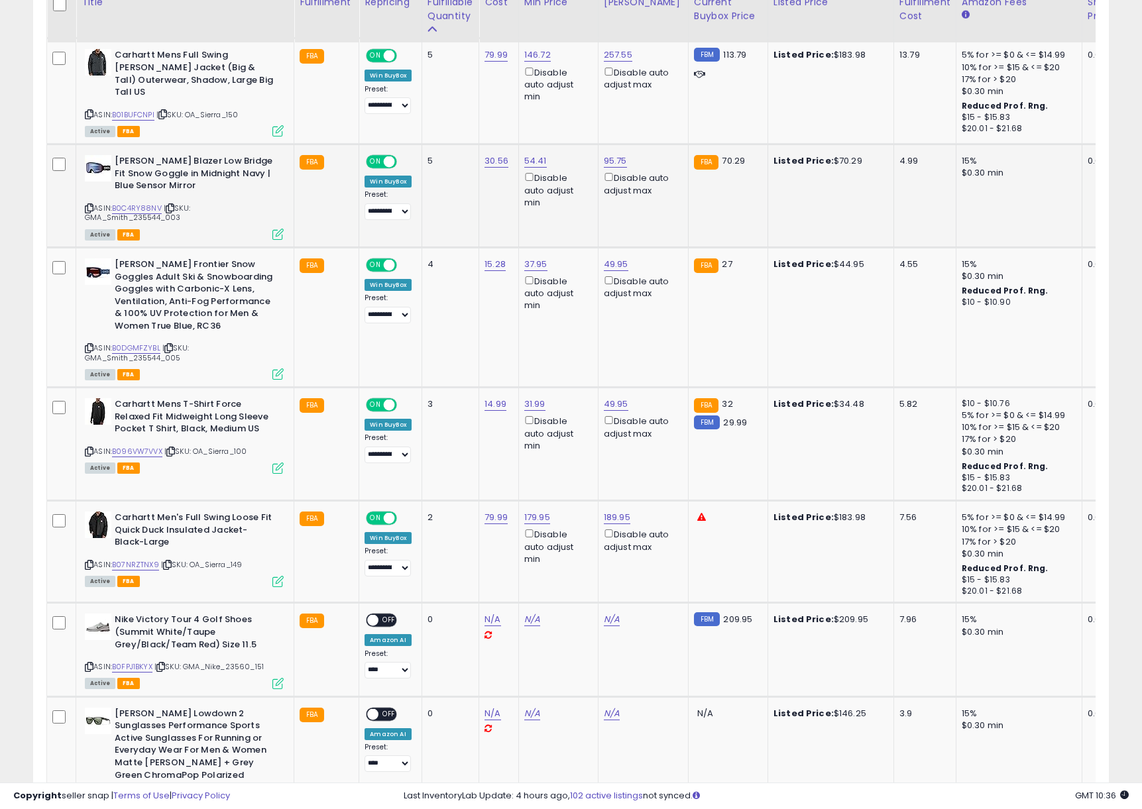
scroll to position [1180, 0]
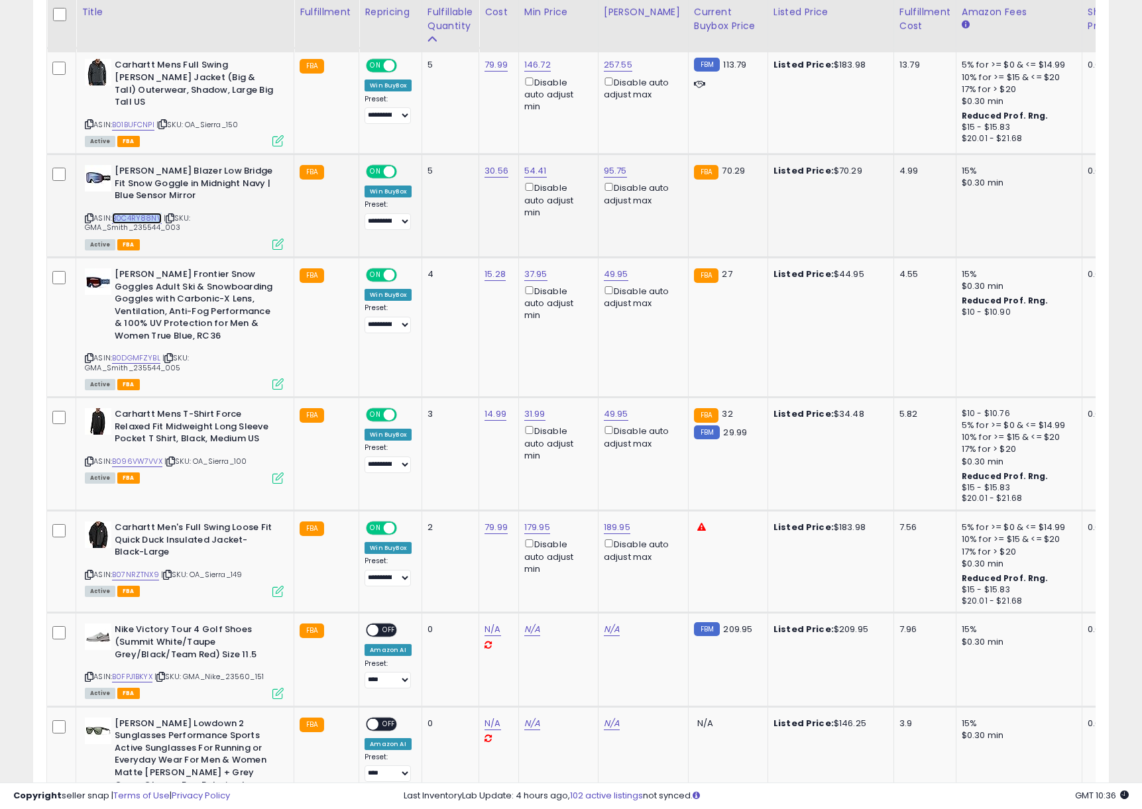
copy link "B0C4RY88NV"
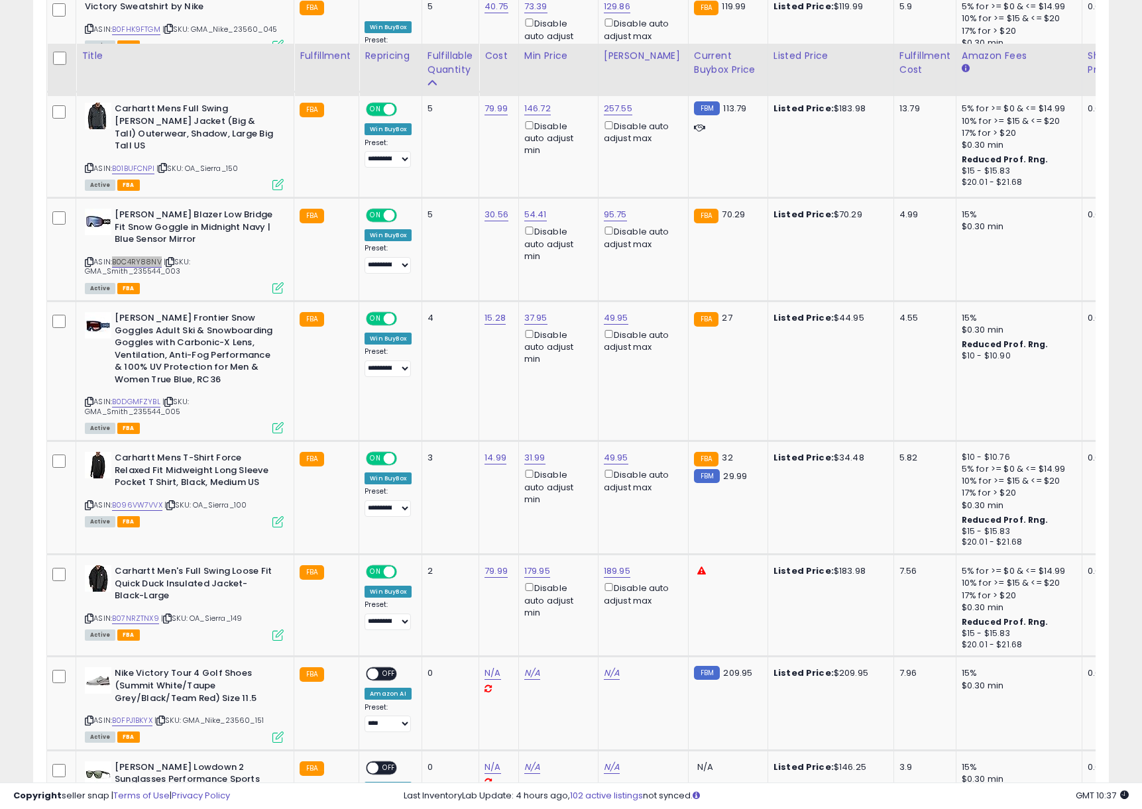
scroll to position [1100, 0]
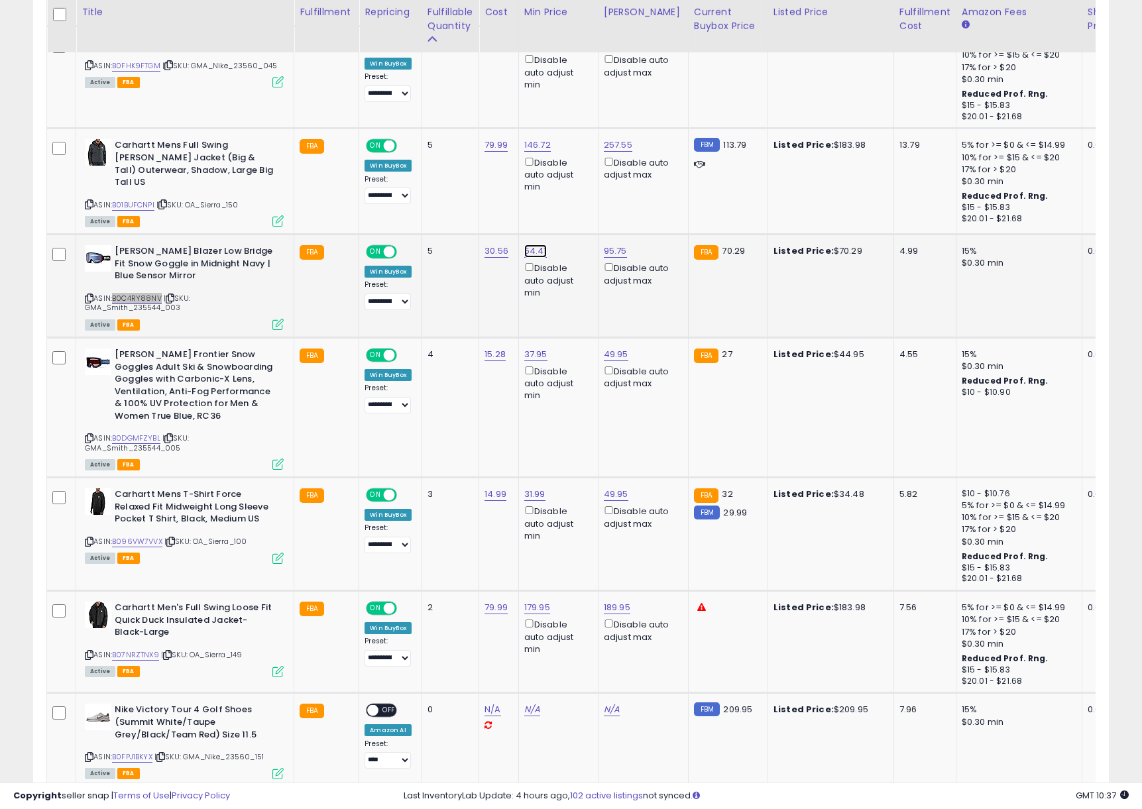
click at [536, 245] on link "54.41" at bounding box center [535, 251] width 23 height 13
drag, startPoint x: 498, startPoint y: 205, endPoint x: 344, endPoint y: 200, distance: 153.9
type input "*****"
click button "submit" at bounding box center [576, 202] width 23 height 20
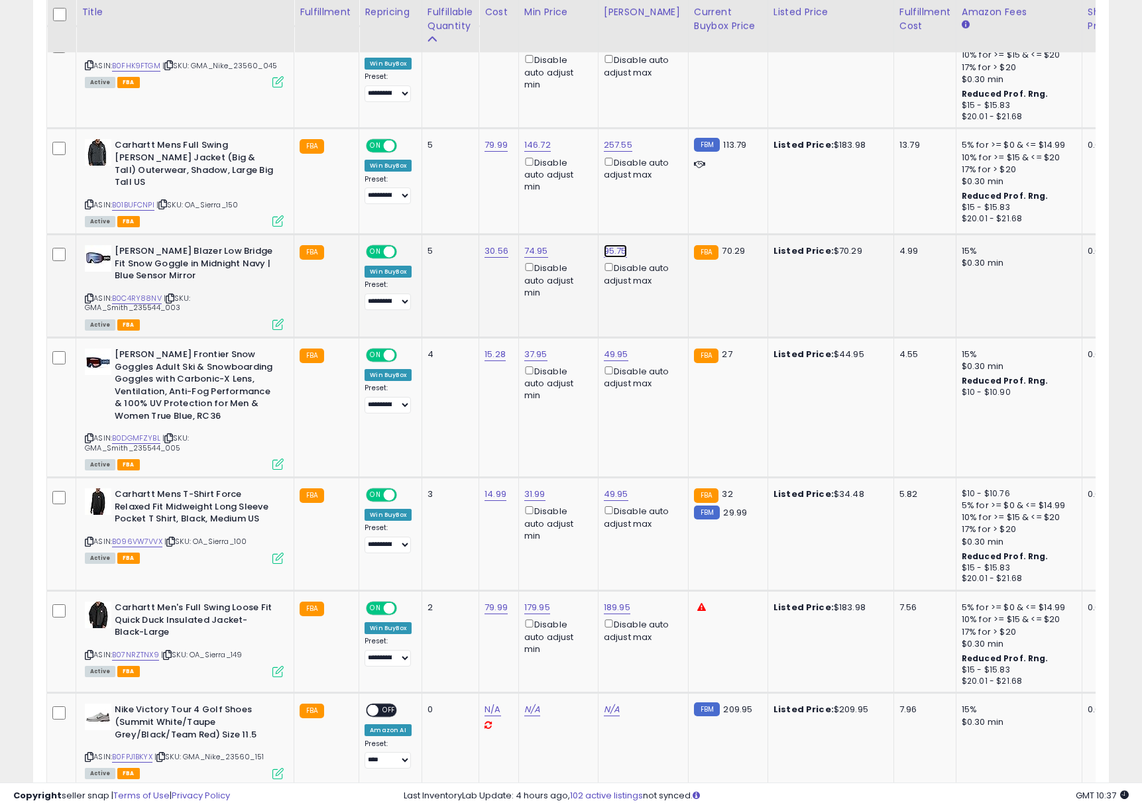
click at [612, 247] on link "95.75" at bounding box center [615, 251] width 23 height 13
drag, startPoint x: 554, startPoint y: 200, endPoint x: 455, endPoint y: 196, distance: 99.5
type input "*****"
click button "submit" at bounding box center [656, 202] width 23 height 20
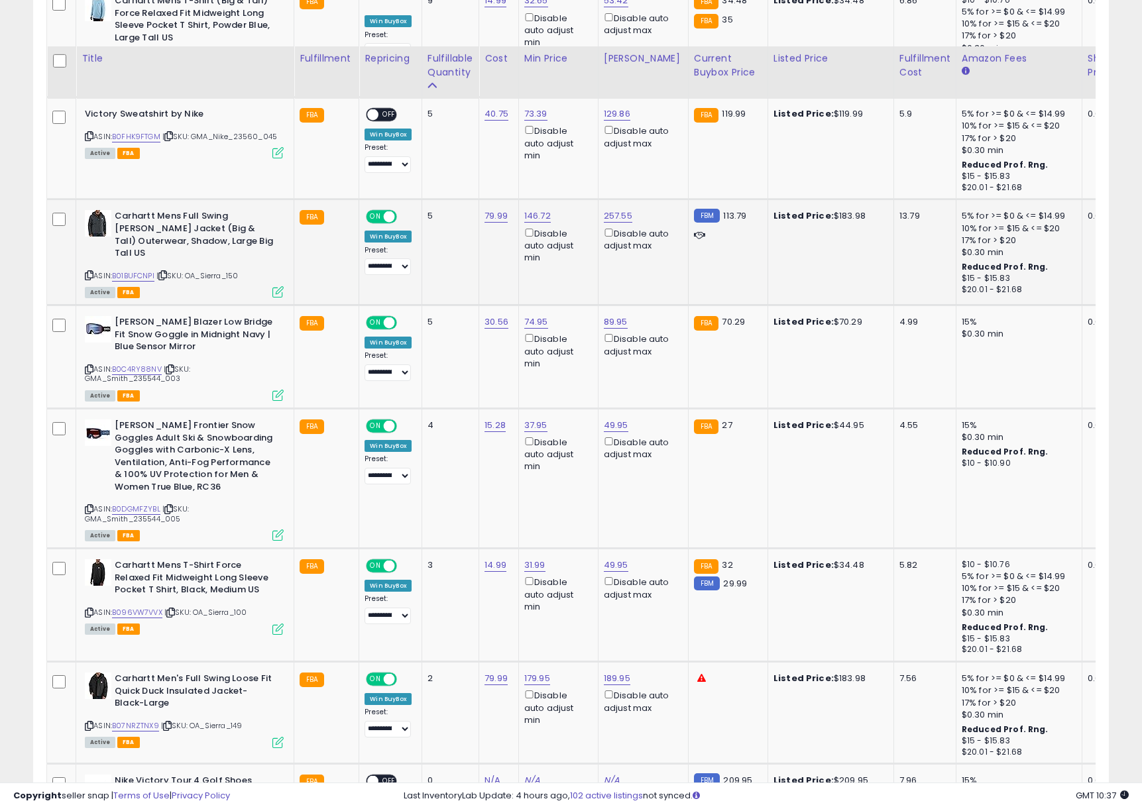
scroll to position [990, 0]
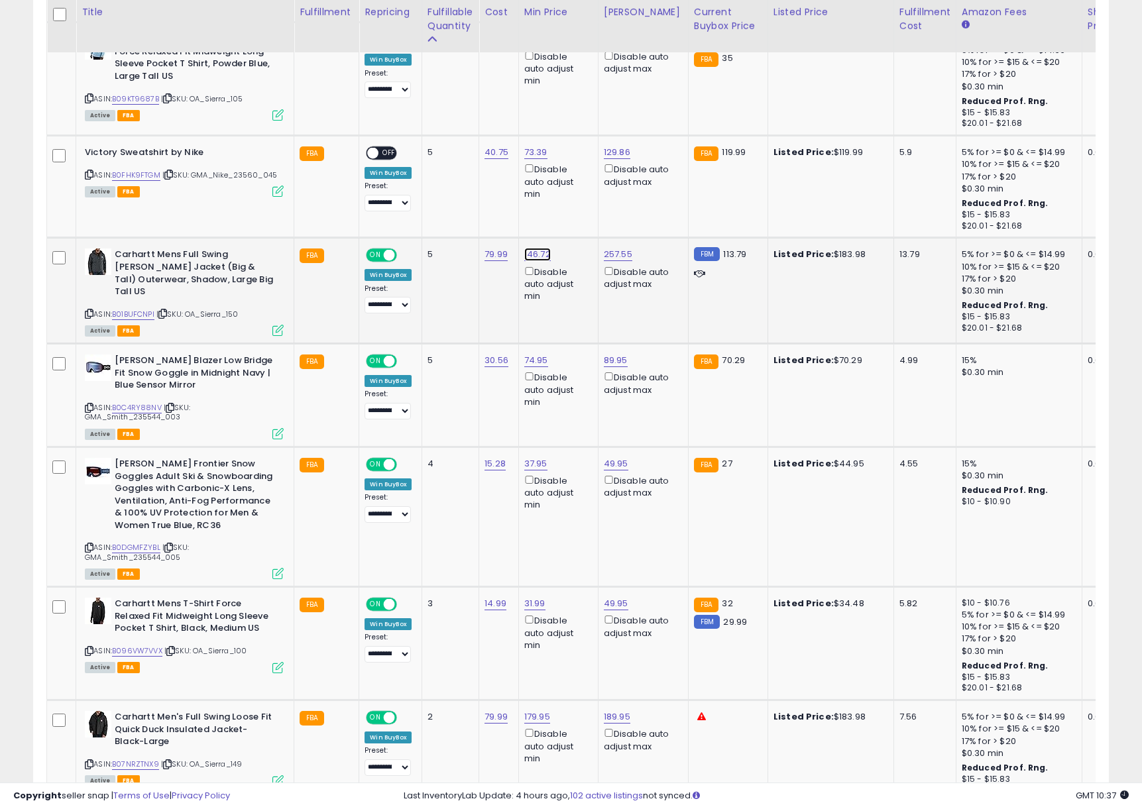
click at [538, 253] on link "146.72" at bounding box center [537, 254] width 27 height 13
drag, startPoint x: 496, startPoint y: 210, endPoint x: 377, endPoint y: 201, distance: 119.6
drag, startPoint x: 490, startPoint y: 210, endPoint x: 392, endPoint y: 204, distance: 98.9
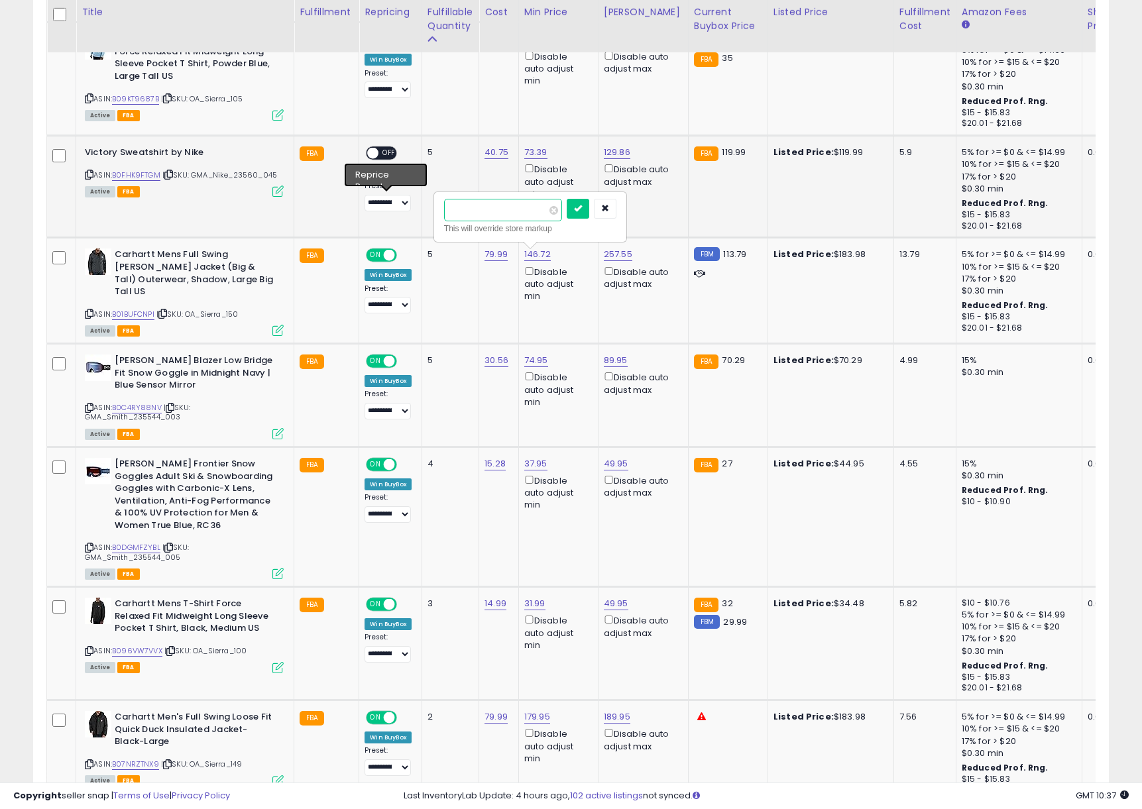
type input "******"
click button "submit" at bounding box center [578, 209] width 23 height 20
drag, startPoint x: 611, startPoint y: 255, endPoint x: 563, endPoint y: 227, distance: 55.6
click at [611, 255] on link "257.55" at bounding box center [618, 254] width 29 height 13
drag, startPoint x: 545, startPoint y: 212, endPoint x: 402, endPoint y: 205, distance: 142.7
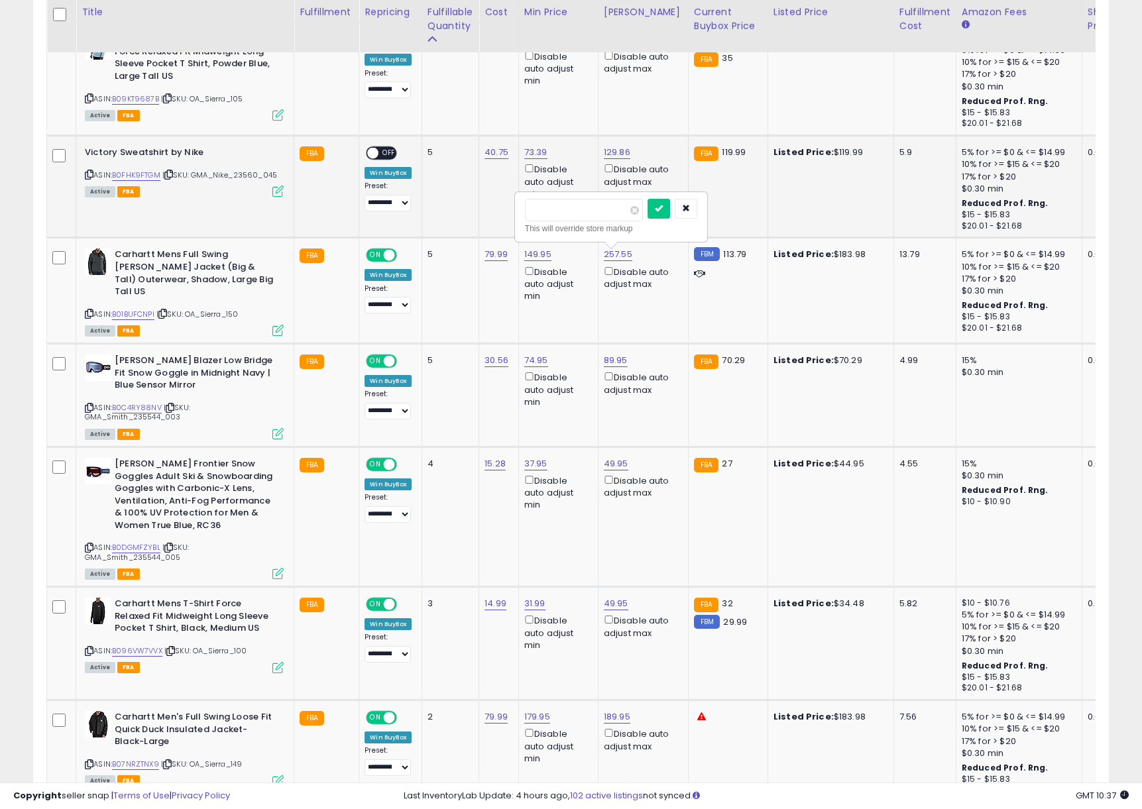
type input "******"
click button "submit" at bounding box center [659, 209] width 23 height 20
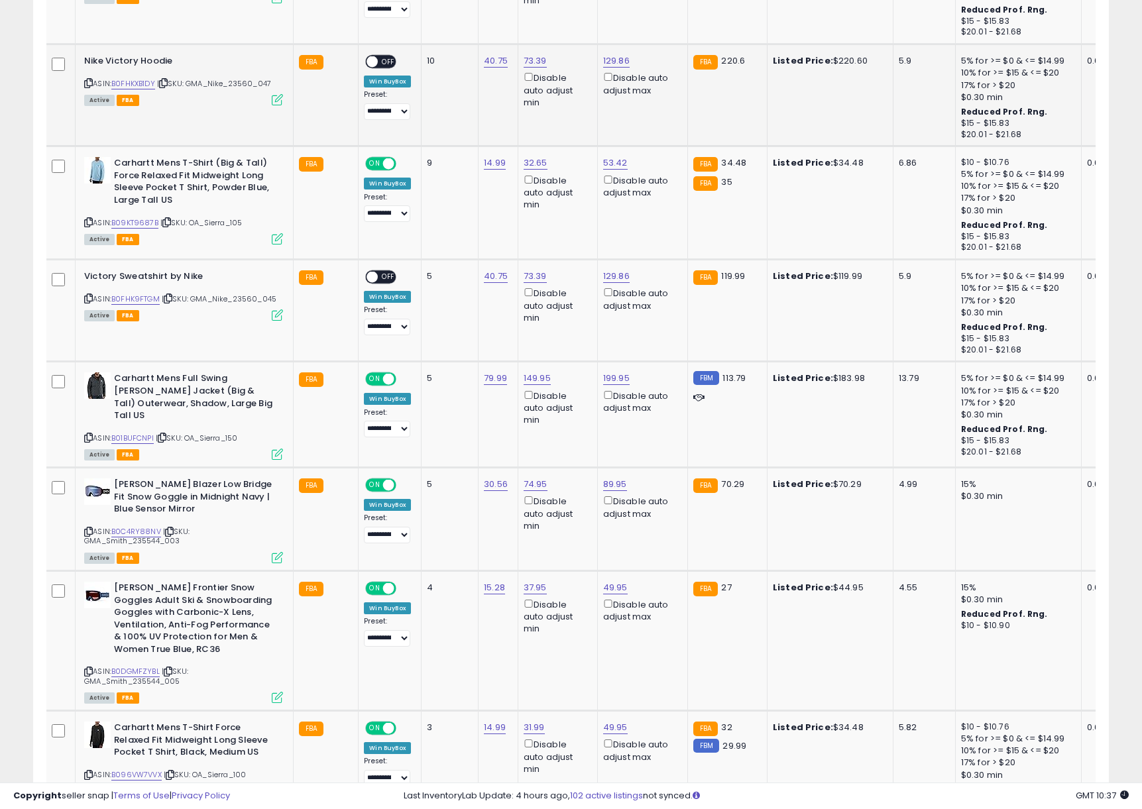
scroll to position [770, 0]
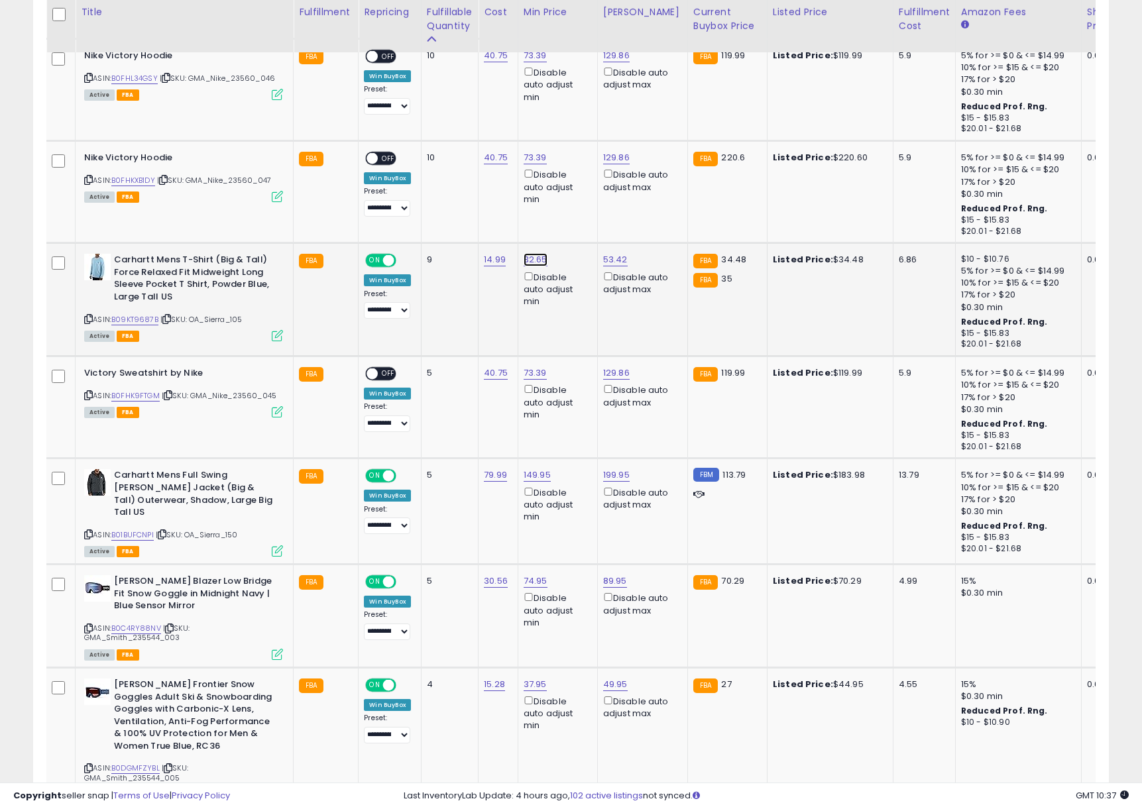
click at [534, 264] on link "32.65" at bounding box center [536, 259] width 24 height 13
drag, startPoint x: 451, startPoint y: 212, endPoint x: 383, endPoint y: 204, distance: 68.1
type input "*****"
click button "submit" at bounding box center [576, 213] width 23 height 20
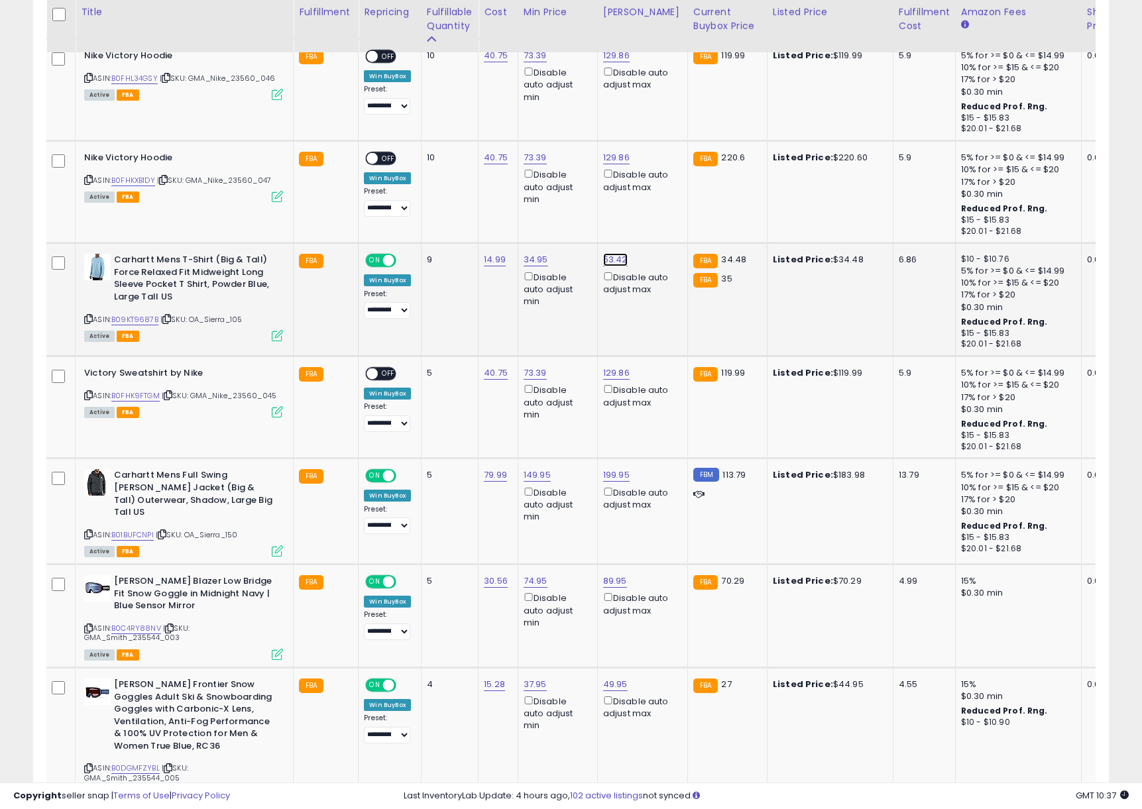
click at [606, 260] on link "53.42" at bounding box center [615, 259] width 25 height 13
drag, startPoint x: 567, startPoint y: 217, endPoint x: 479, endPoint y: 209, distance: 88.5
type input "*"
type input "*****"
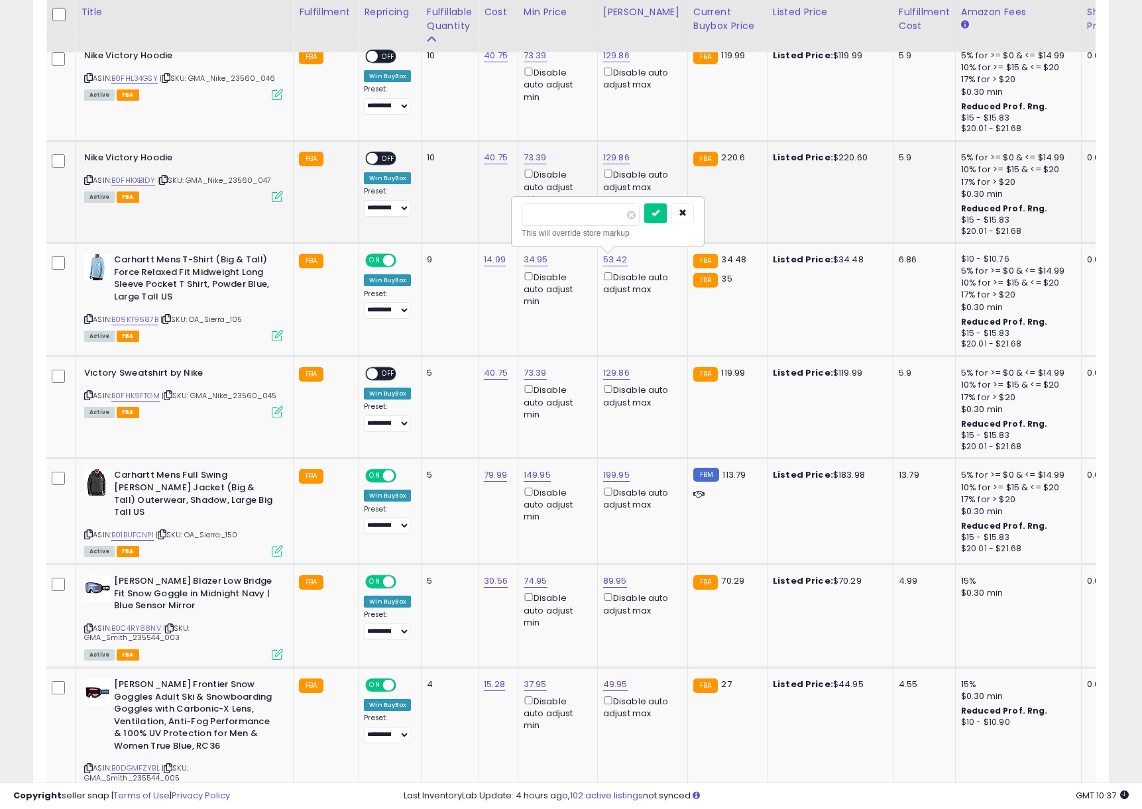
click button "submit" at bounding box center [655, 213] width 23 height 20
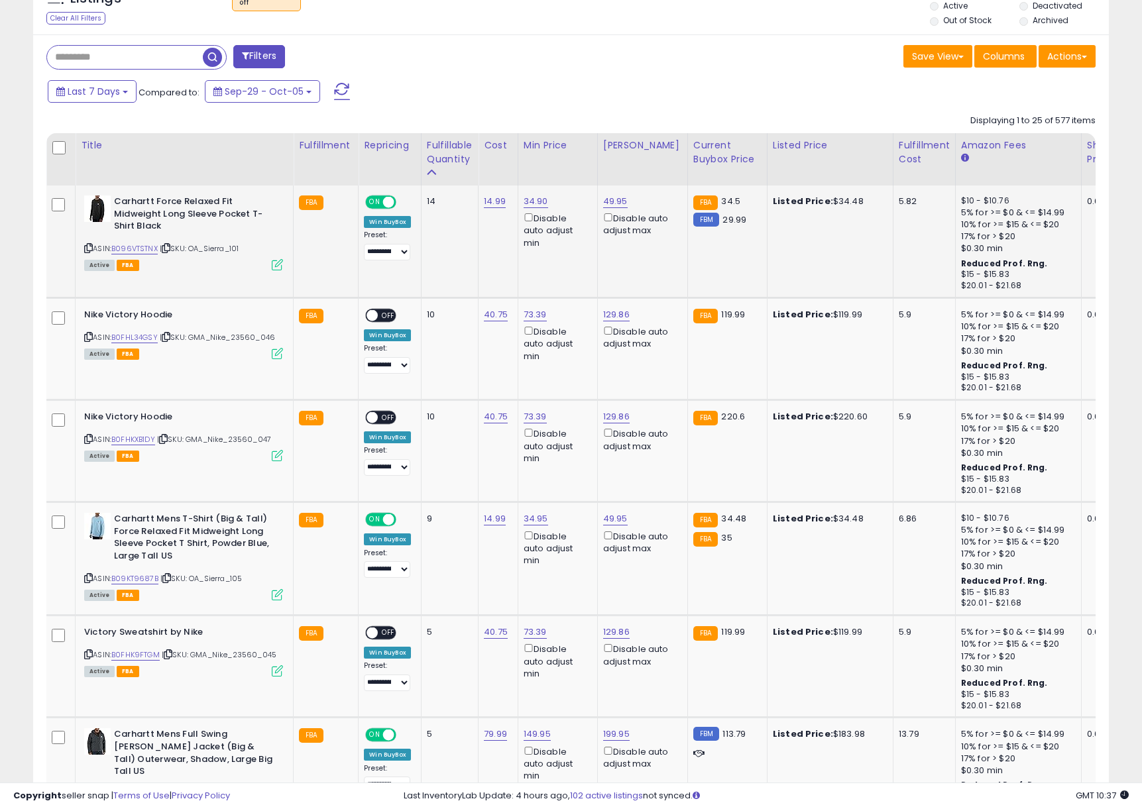
scroll to position [508, 0]
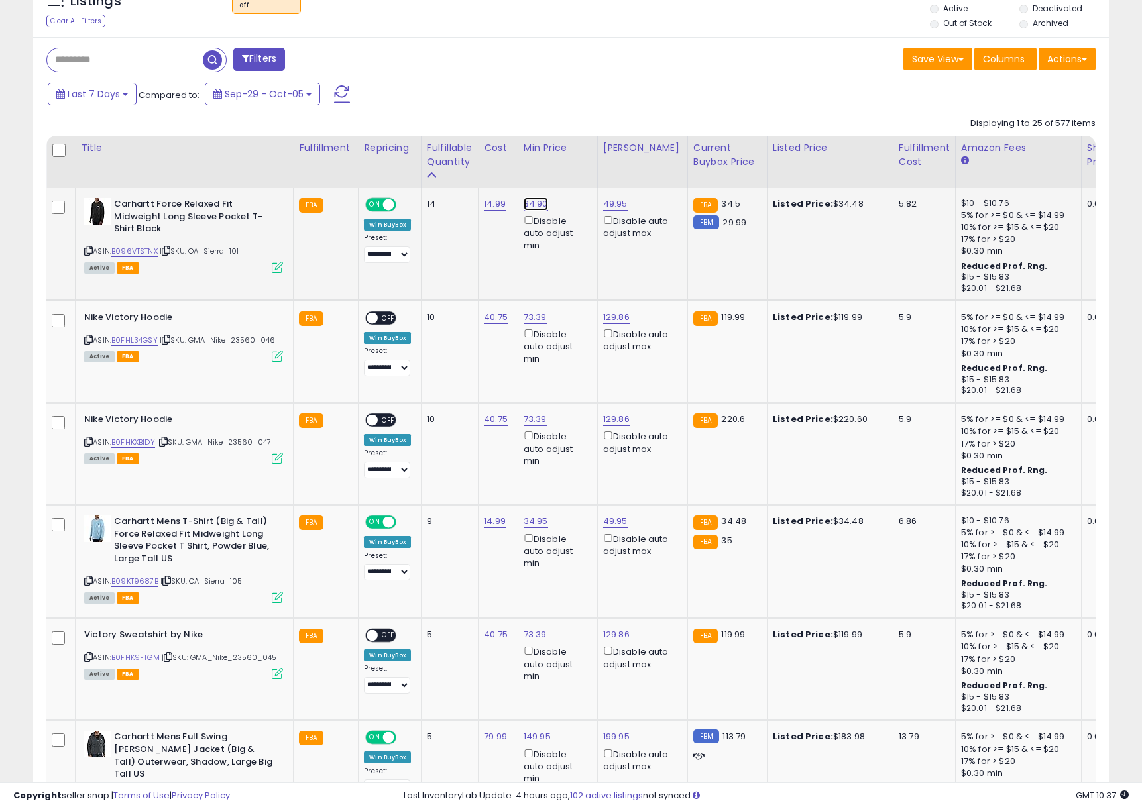
click at [536, 201] on link "34.90" at bounding box center [536, 204] width 25 height 13
drag, startPoint x: 580, startPoint y: 162, endPoint x: 511, endPoint y: 249, distance: 110.3
click at [580, 162] on button "submit" at bounding box center [576, 158] width 23 height 20
drag, startPoint x: 162, startPoint y: 52, endPoint x: 152, endPoint y: 55, distance: 9.9
click at [160, 52] on input "text" at bounding box center [125, 59] width 156 height 23
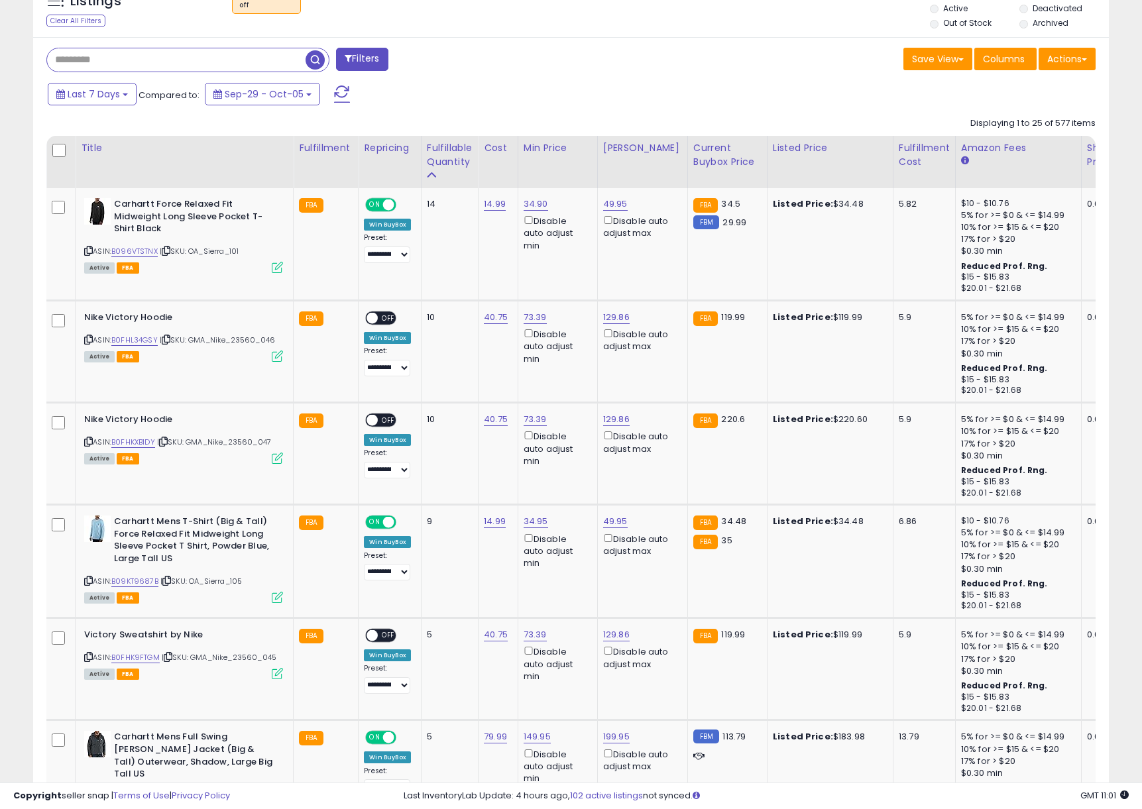
click at [152, 55] on input "text" at bounding box center [176, 59] width 258 height 23
paste input "**********"
type input "**********"
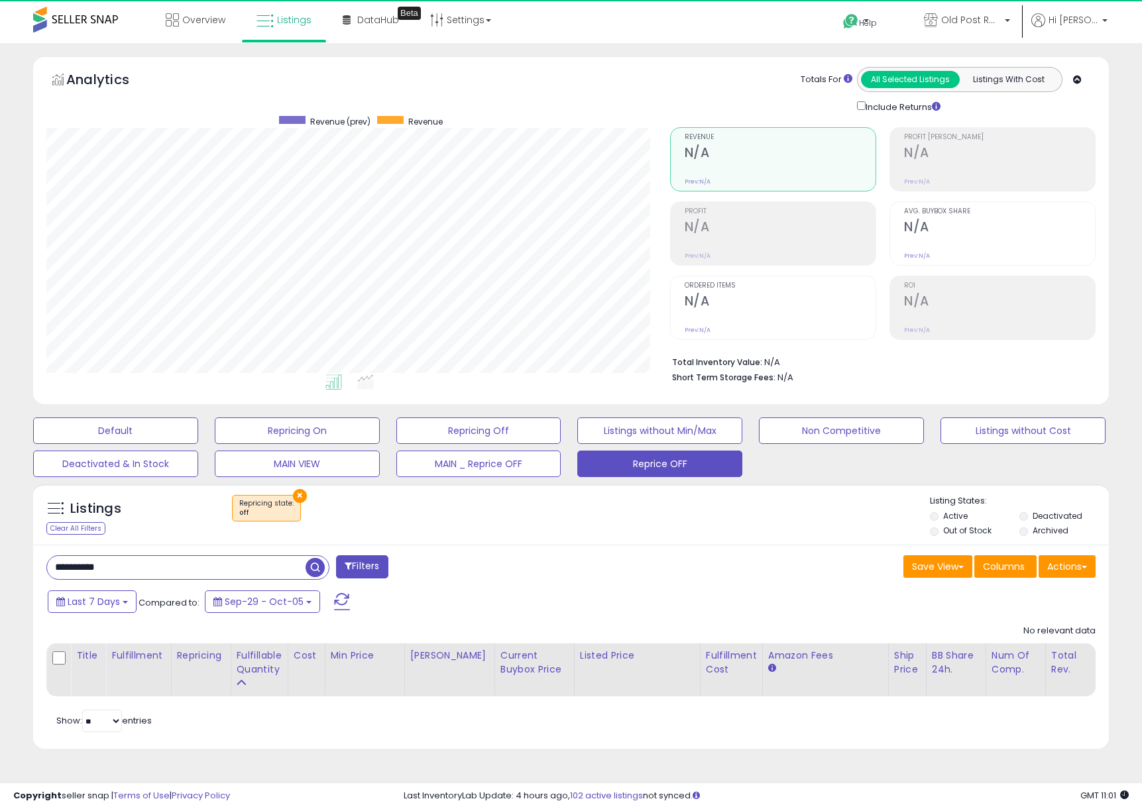
scroll to position [272, 624]
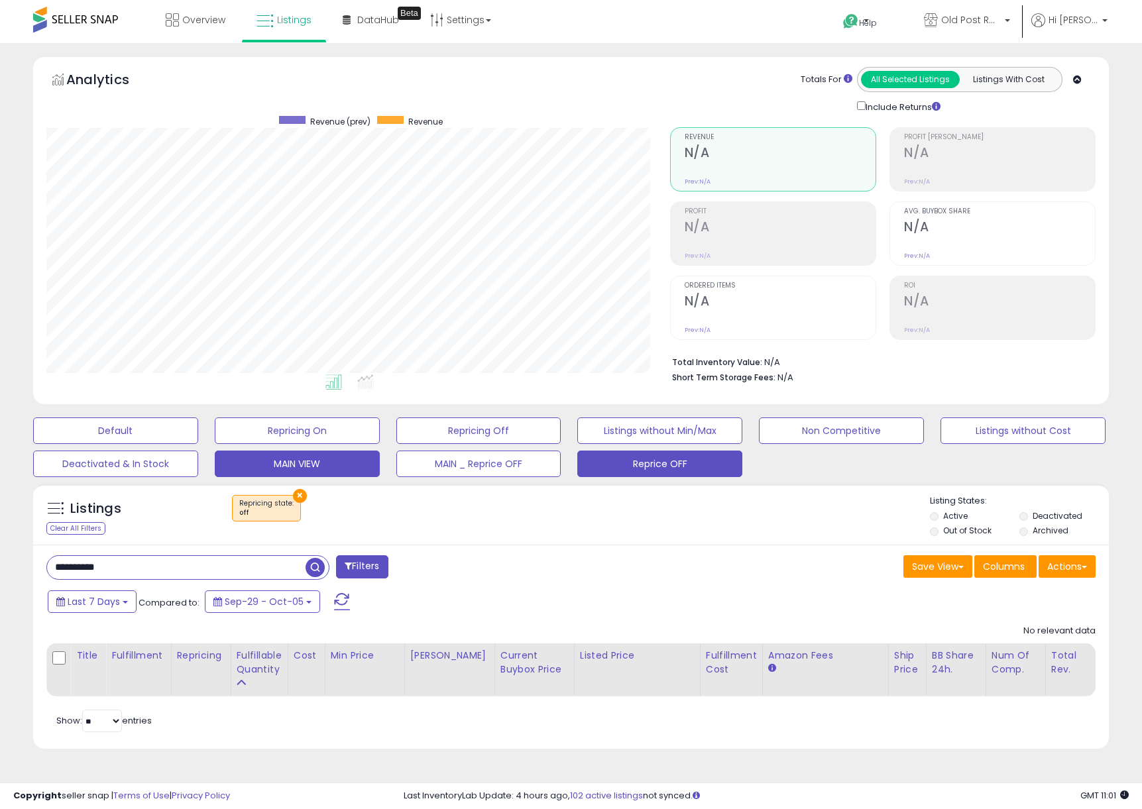
click at [295, 465] on button "MAIN VIEW" at bounding box center [297, 464] width 165 height 27
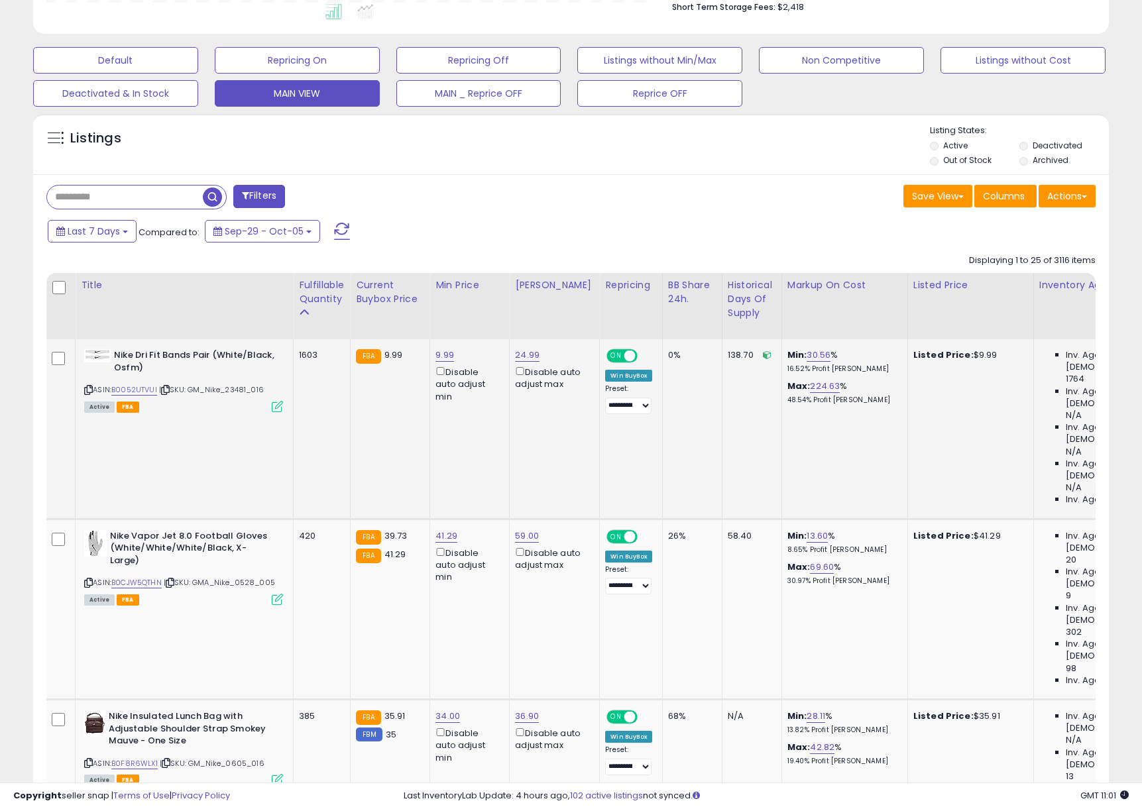
scroll to position [438, 0]
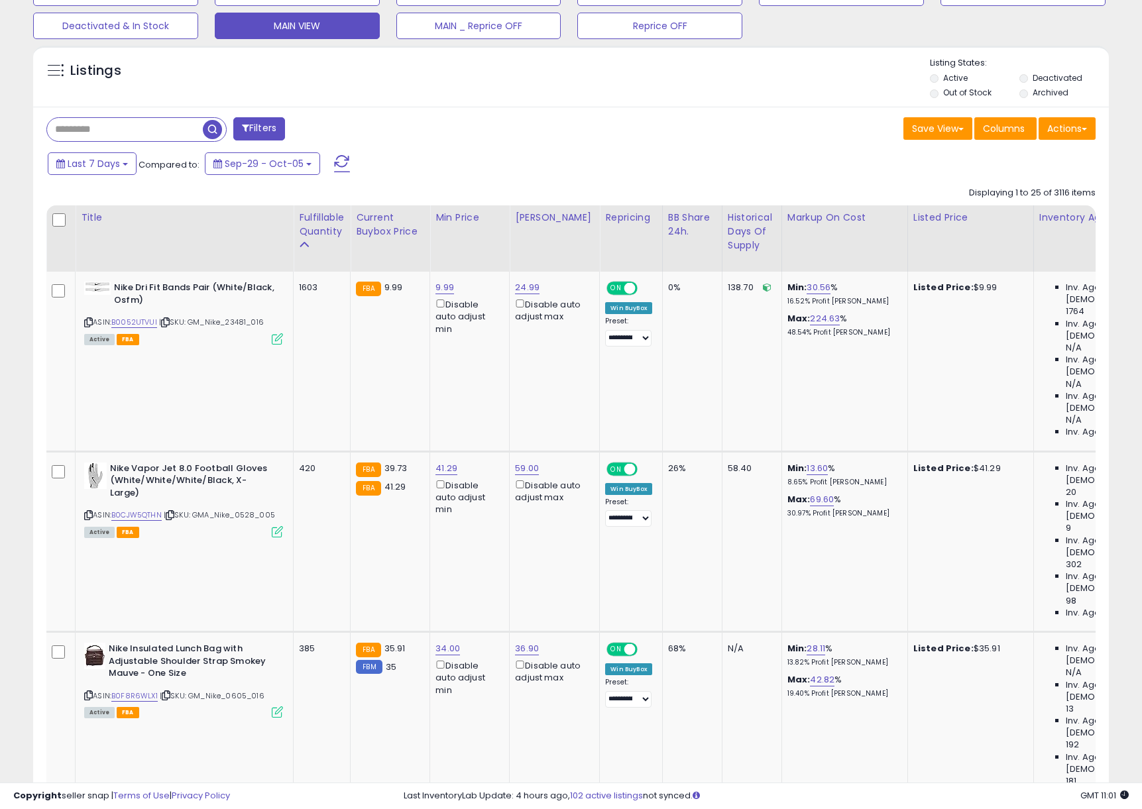
drag, startPoint x: 141, startPoint y: 116, endPoint x: 133, endPoint y: 125, distance: 11.3
click at [129, 133] on input "text" at bounding box center [176, 129] width 258 height 23
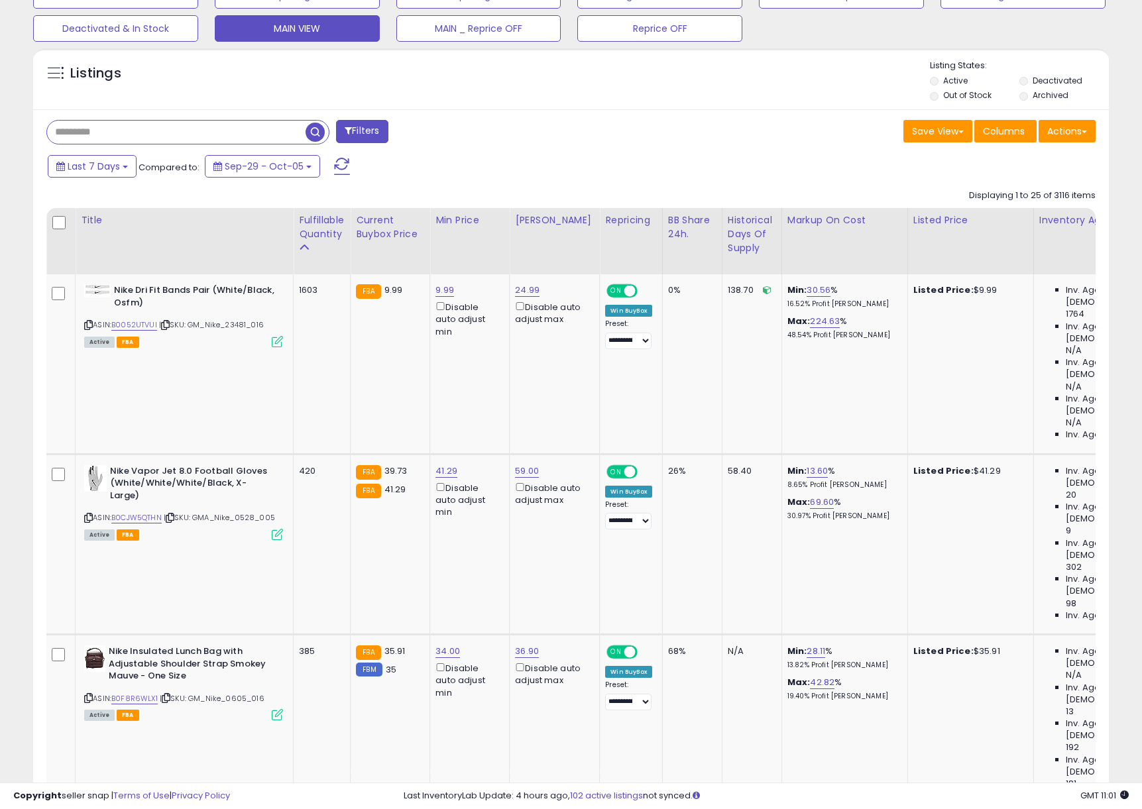
click at [129, 132] on input "text" at bounding box center [176, 132] width 258 height 23
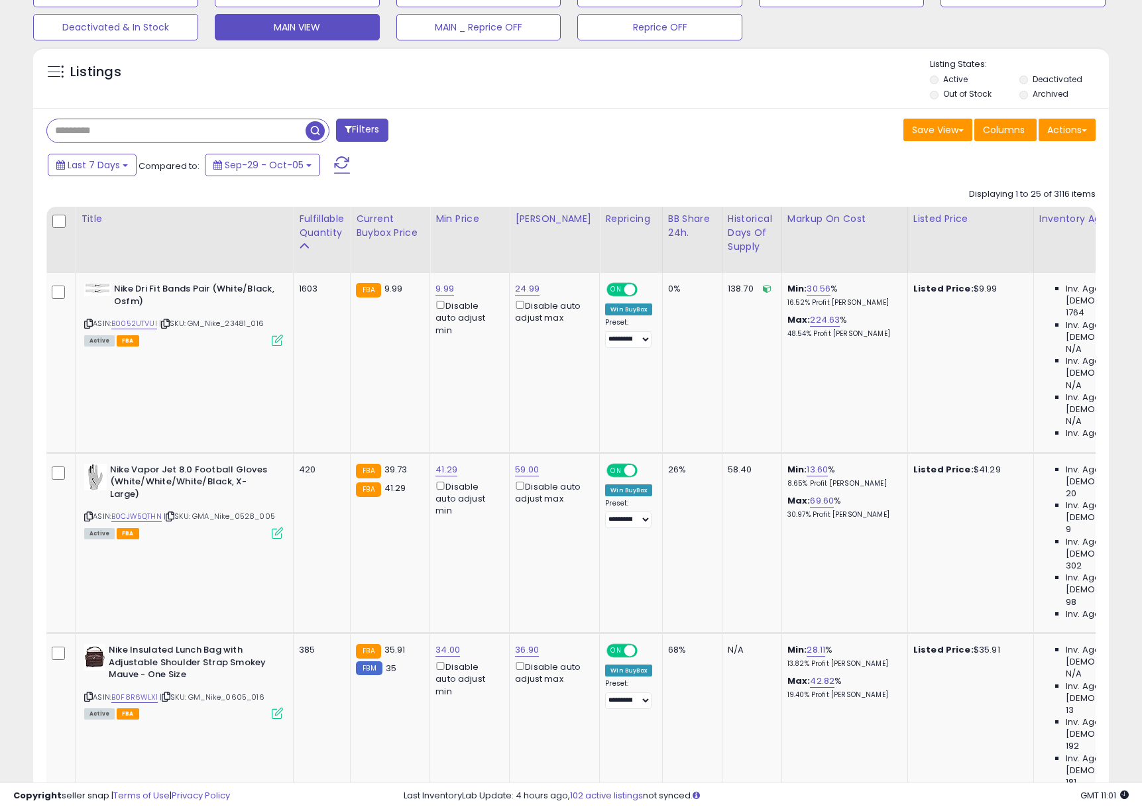
paste input "**********"
type input "**********"
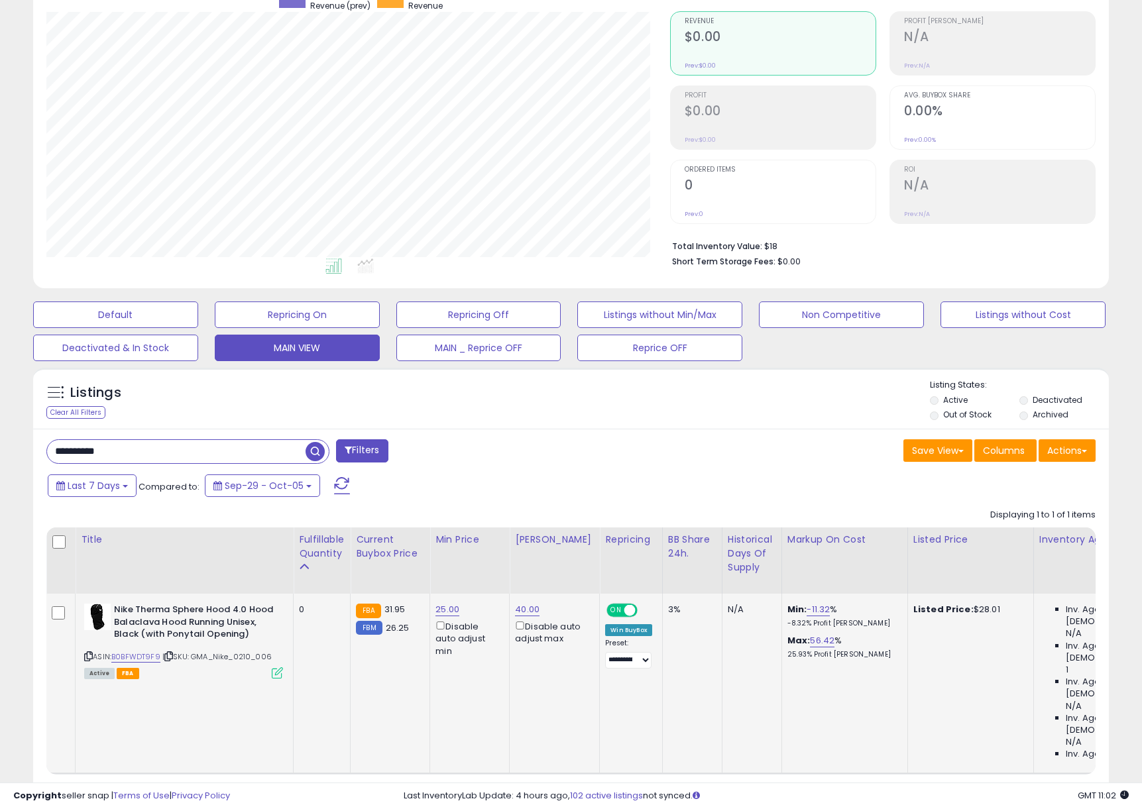
scroll to position [0, 0]
click at [443, 612] on link "25.00" at bounding box center [448, 609] width 24 height 13
drag, startPoint x: 319, startPoint y: 558, endPoint x: 288, endPoint y: 556, distance: 31.2
click at [288, 556] on table "Title Fulfillable Quantity Current Buybox Price" at bounding box center [1032, 651] width 1973 height 247
type input "*****"
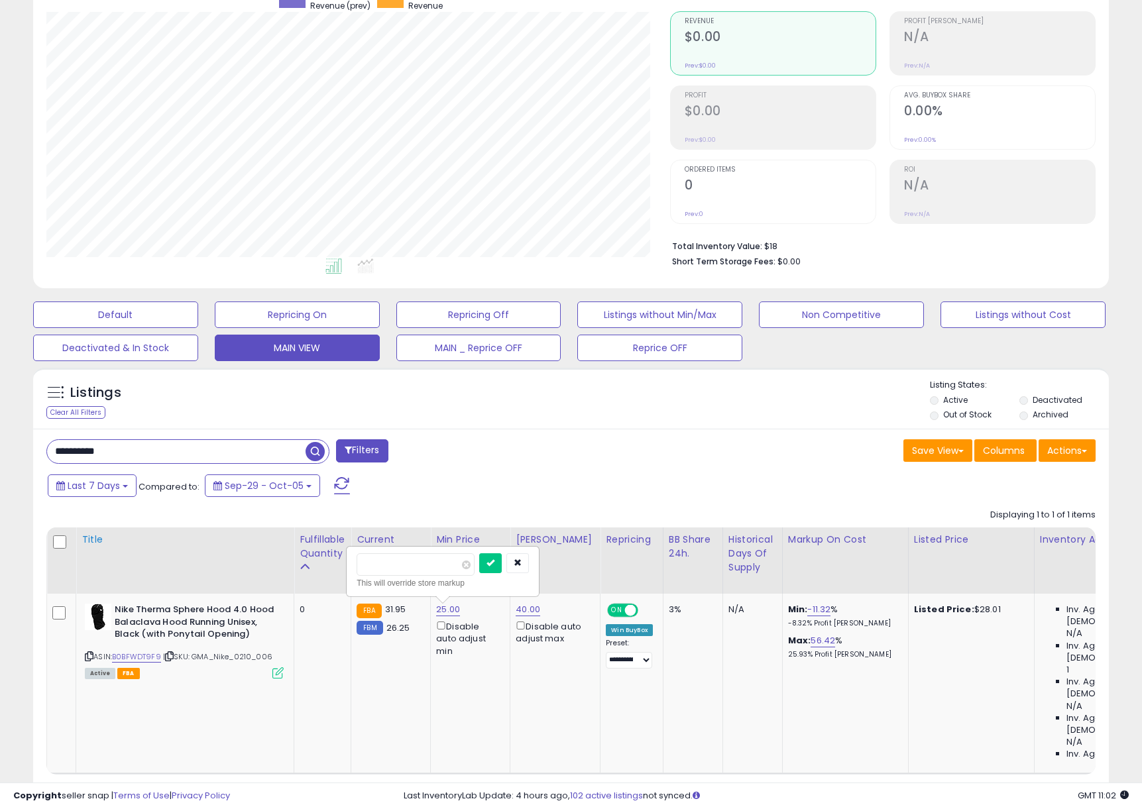
click button "submit" at bounding box center [490, 563] width 23 height 20
